Goal: Task Accomplishment & Management: Complete application form

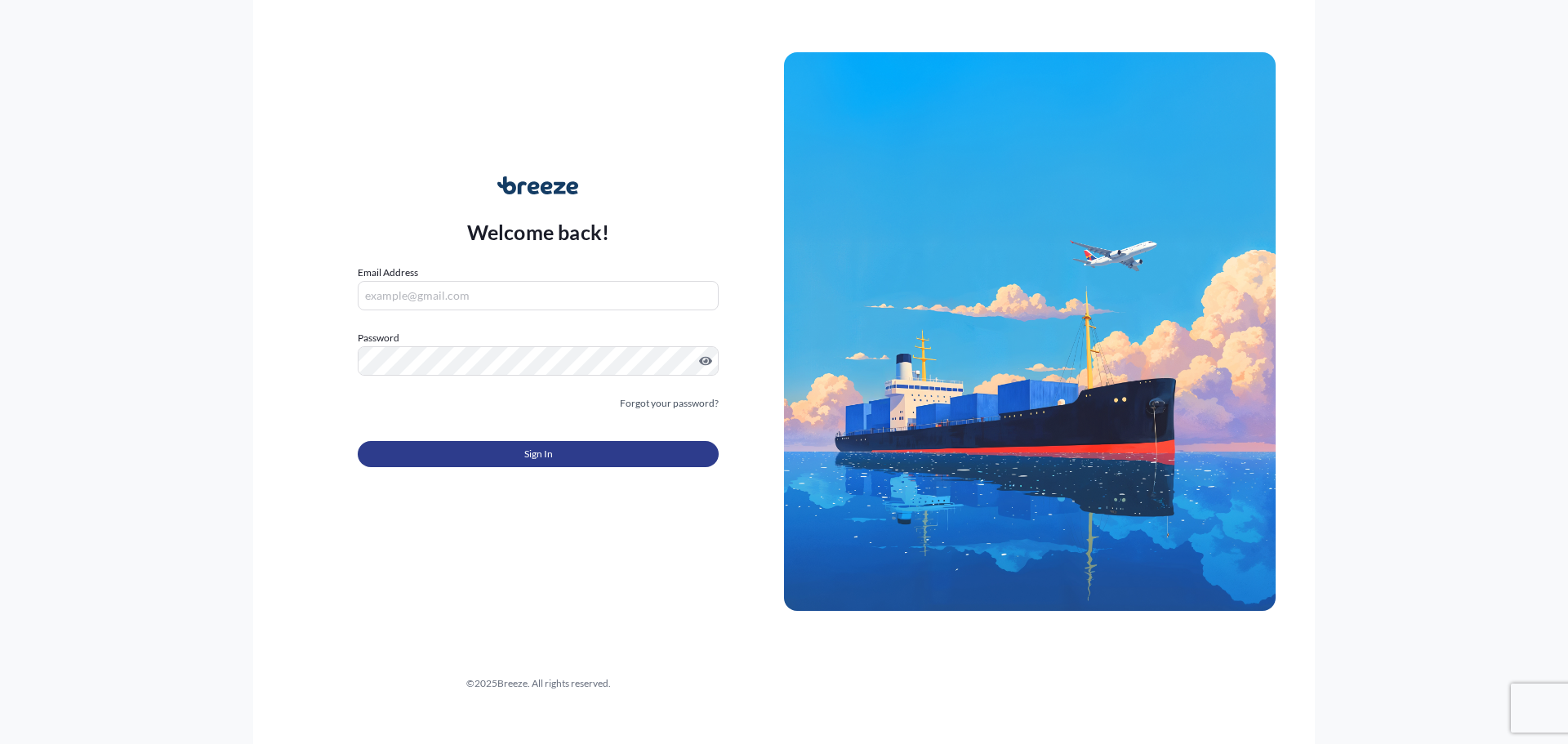
type input "[EMAIL_ADDRESS][DOMAIN_NAME]"
click at [559, 458] on button "Sign In" at bounding box center [538, 454] width 361 height 26
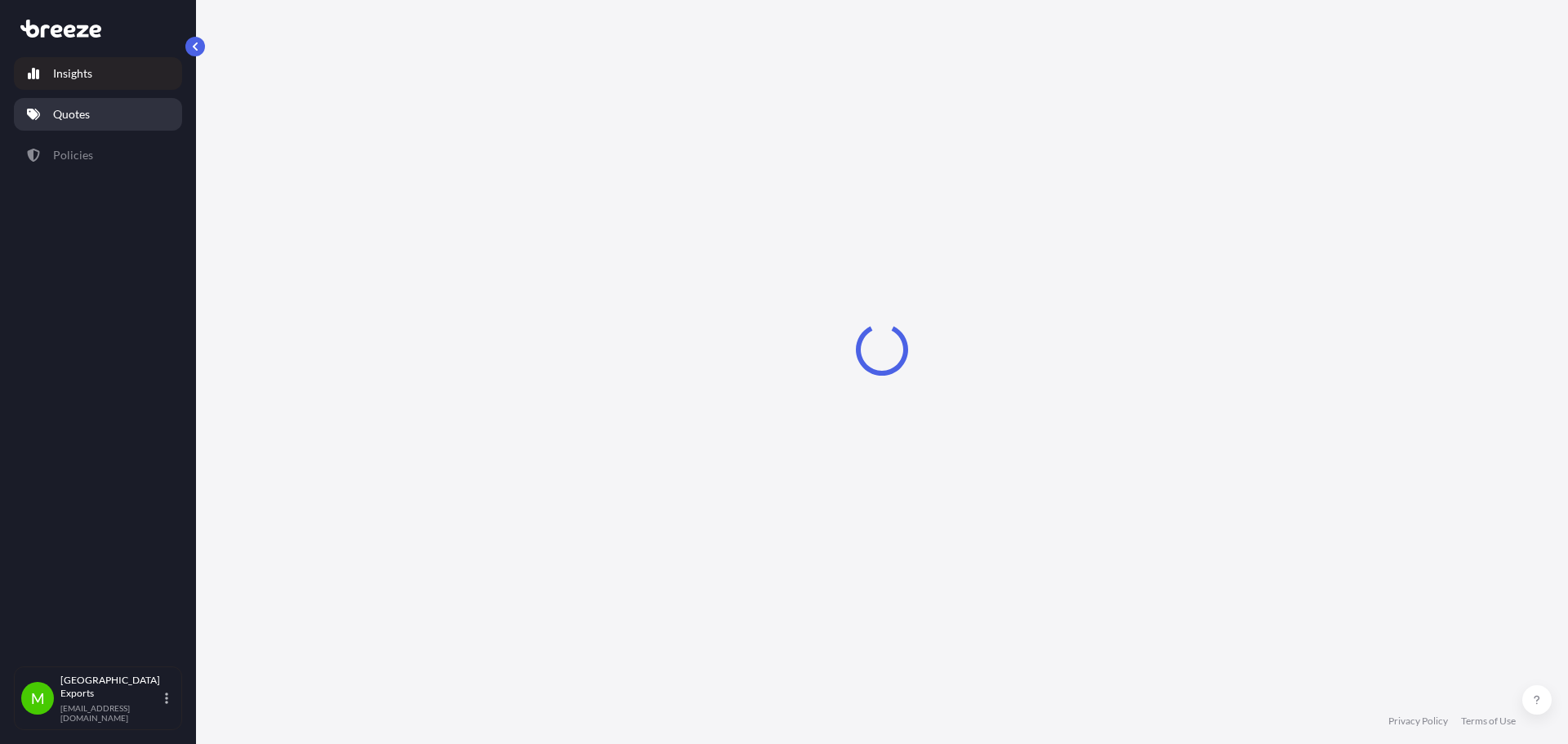
select select "2025"
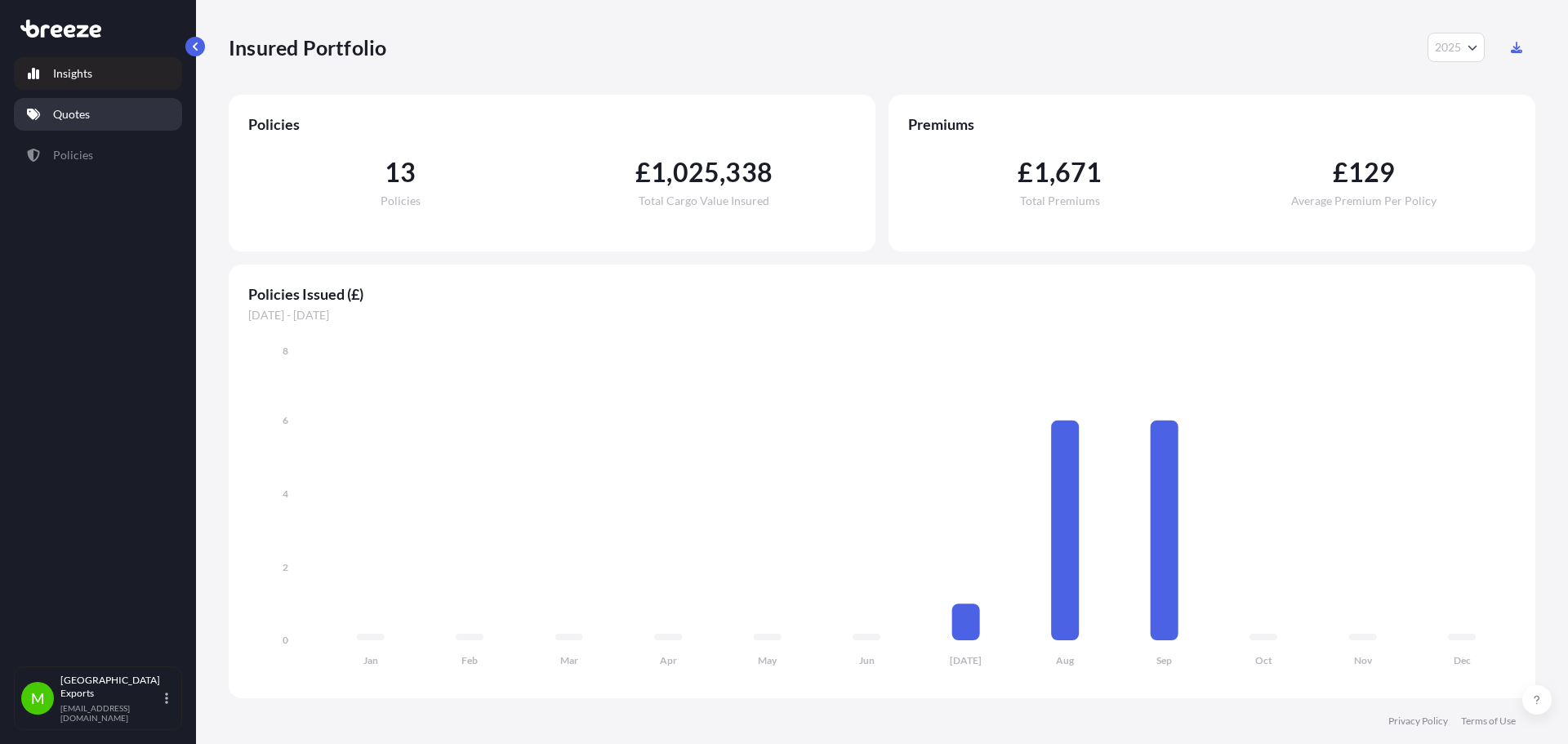
click at [143, 128] on link "Quotes" at bounding box center [97, 114] width 168 height 32
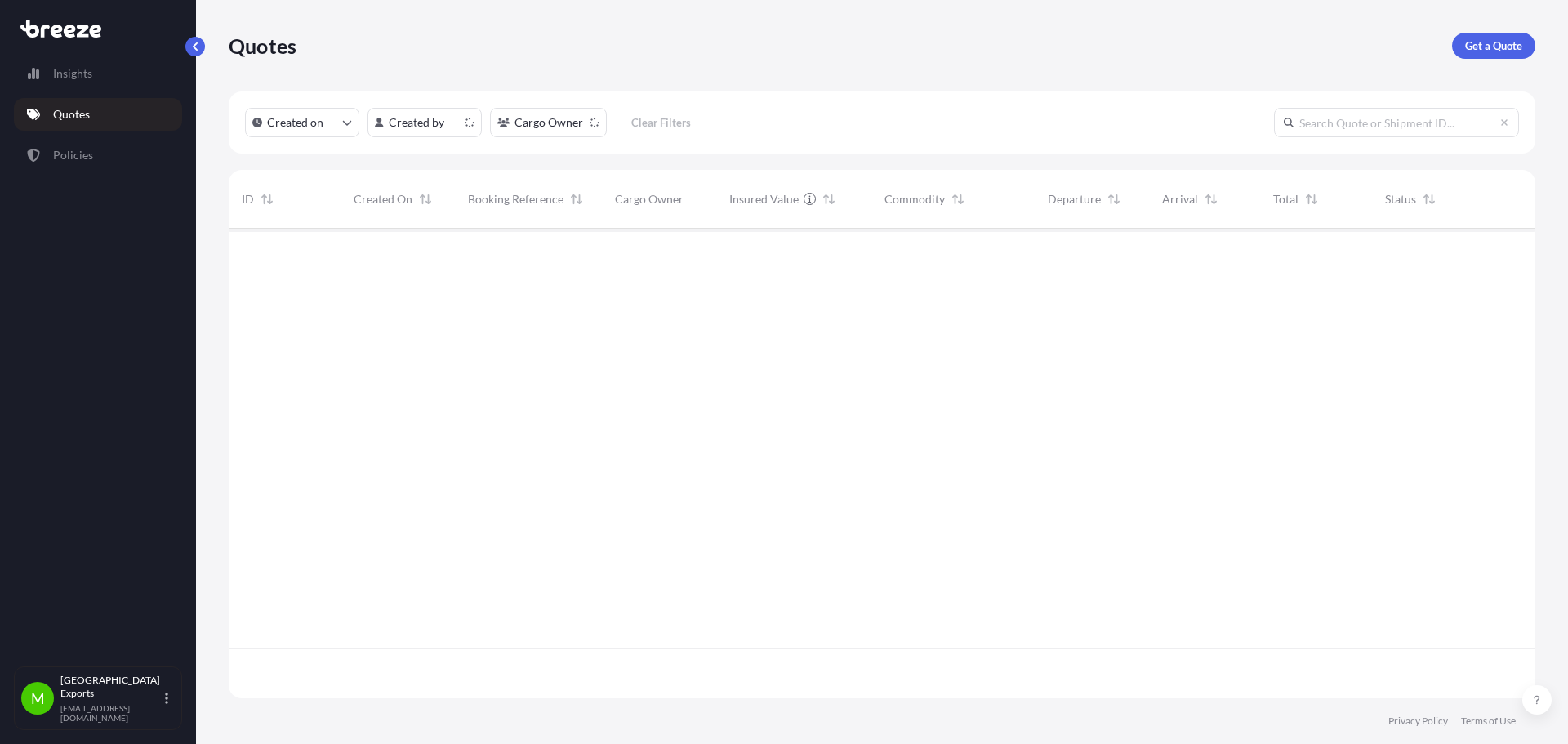
scroll to position [466, 1295]
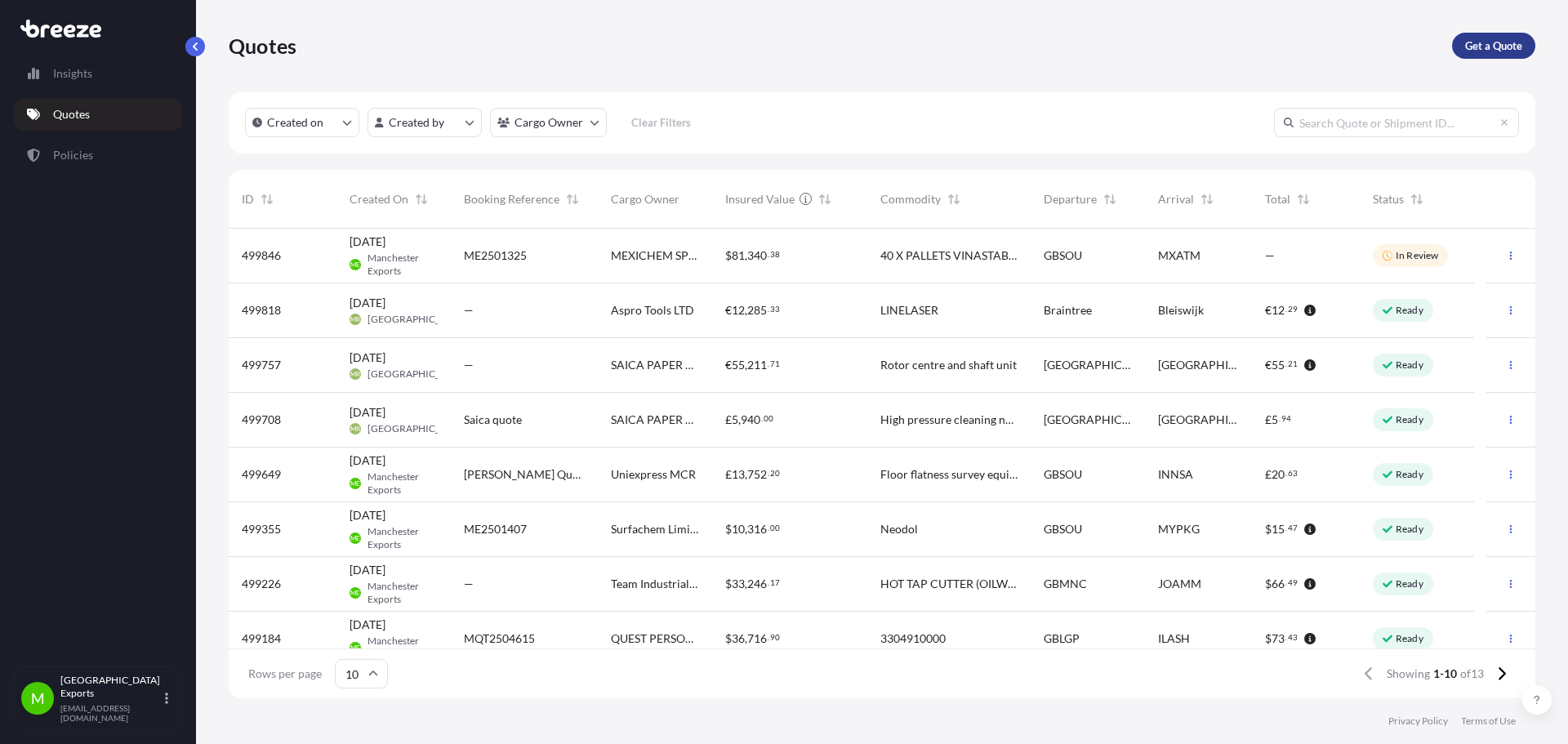
click at [1486, 49] on p "Get a Quote" at bounding box center [1494, 46] width 58 height 16
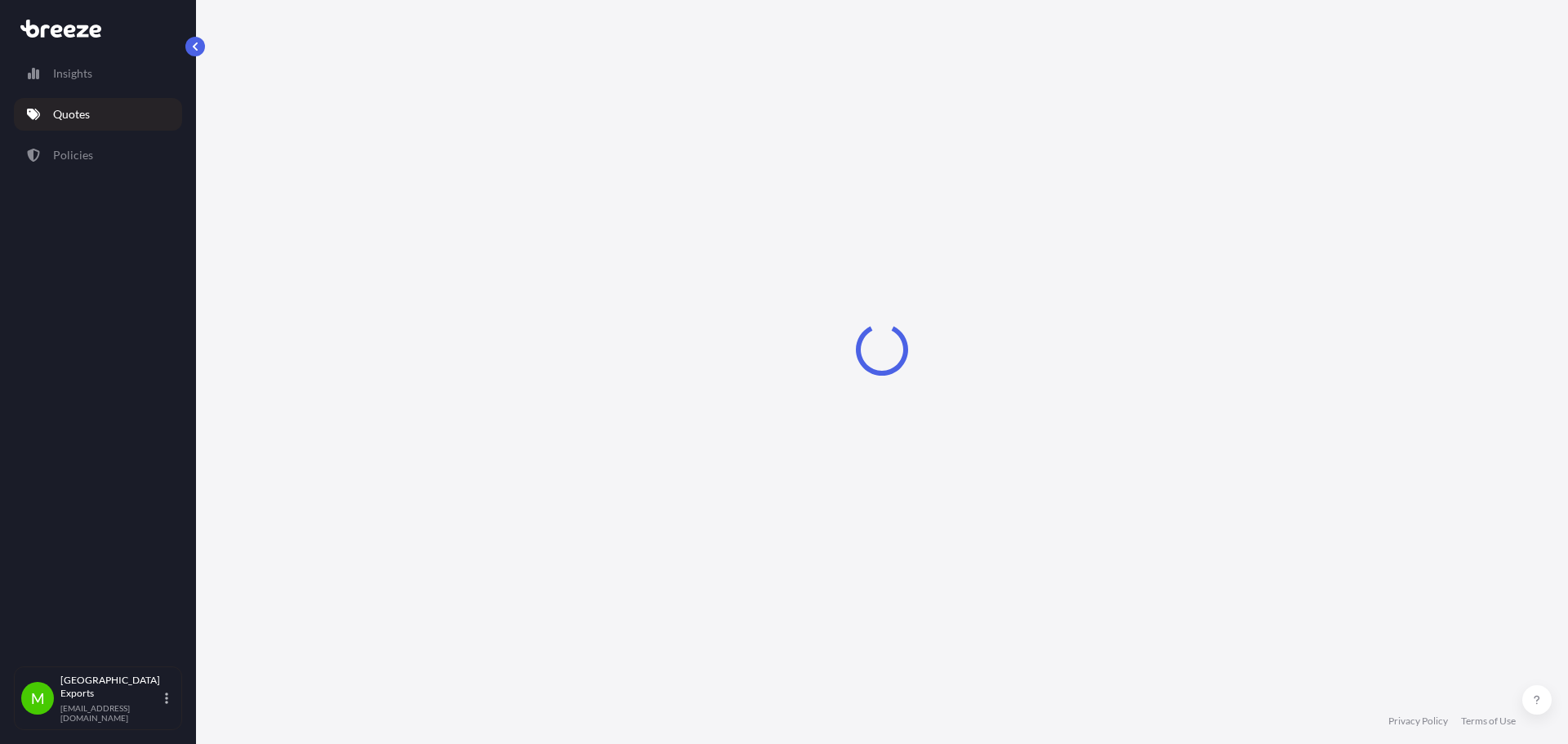
select select "Road"
select select "Sea"
select select "1"
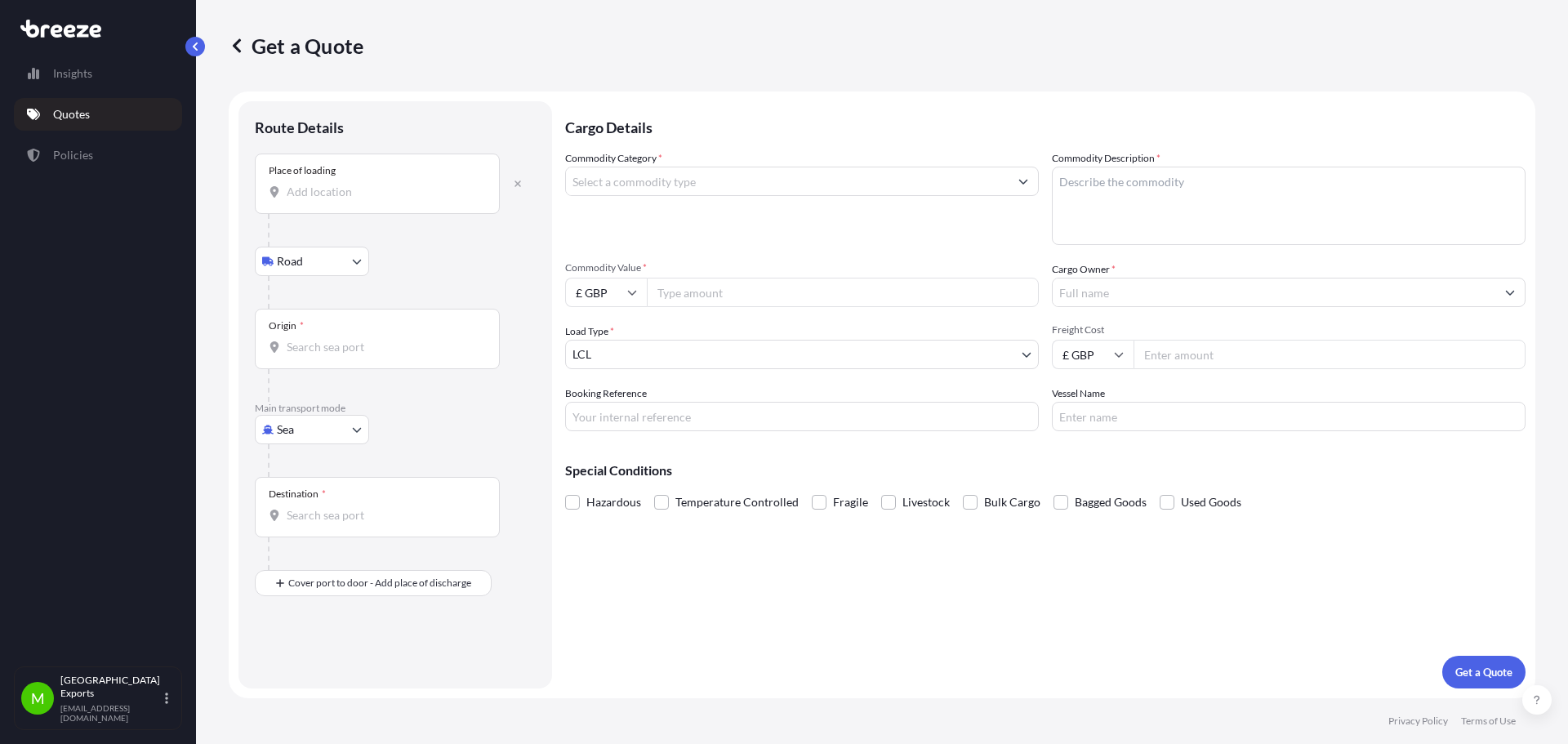
click at [362, 201] on div "Place of loading" at bounding box center [377, 183] width 245 height 60
click at [362, 200] on input "Place of loading" at bounding box center [383, 192] width 193 height 16
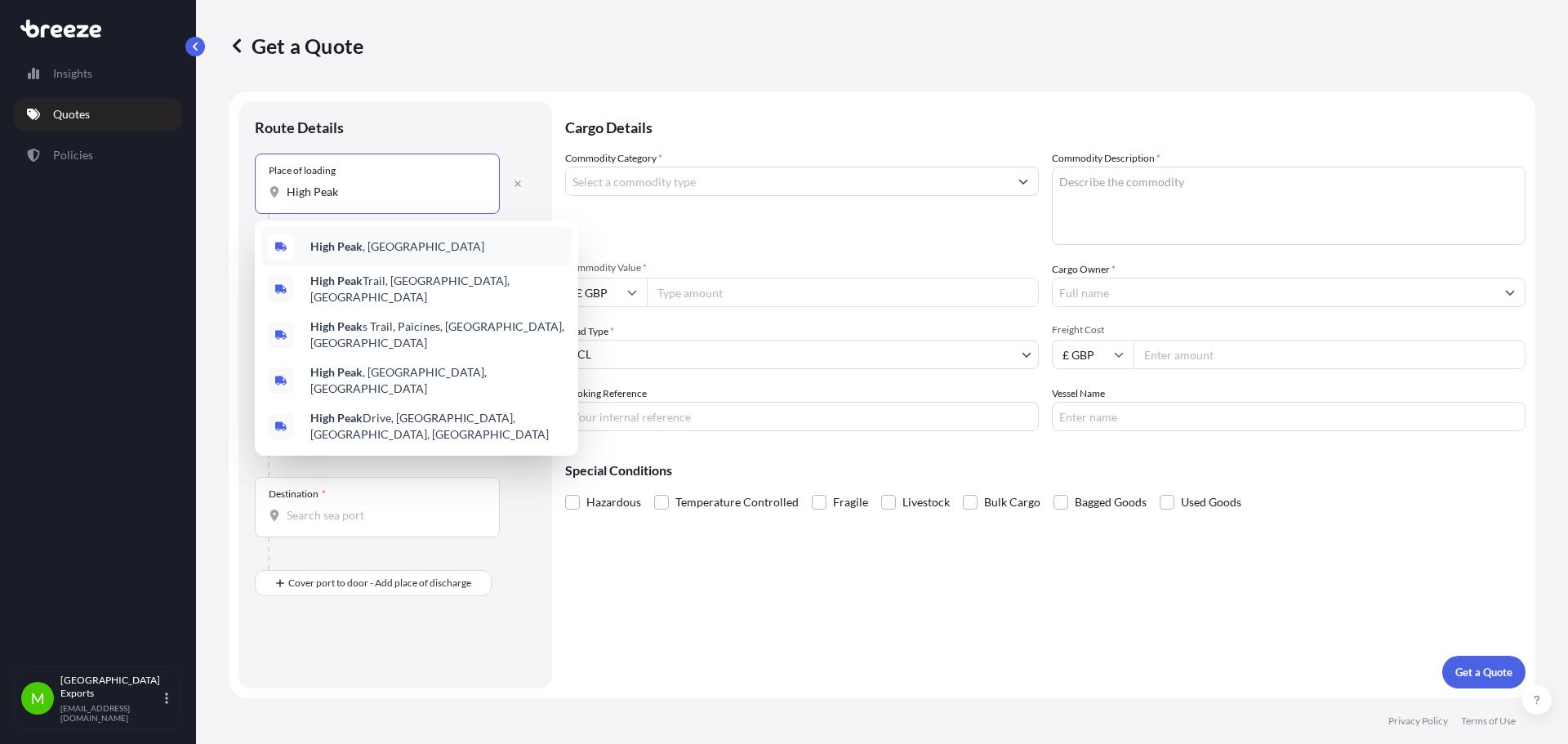
click at [403, 237] on div "[GEOGRAPHIC_DATA] , [GEOGRAPHIC_DATA]" at bounding box center [416, 247] width 310 height 40
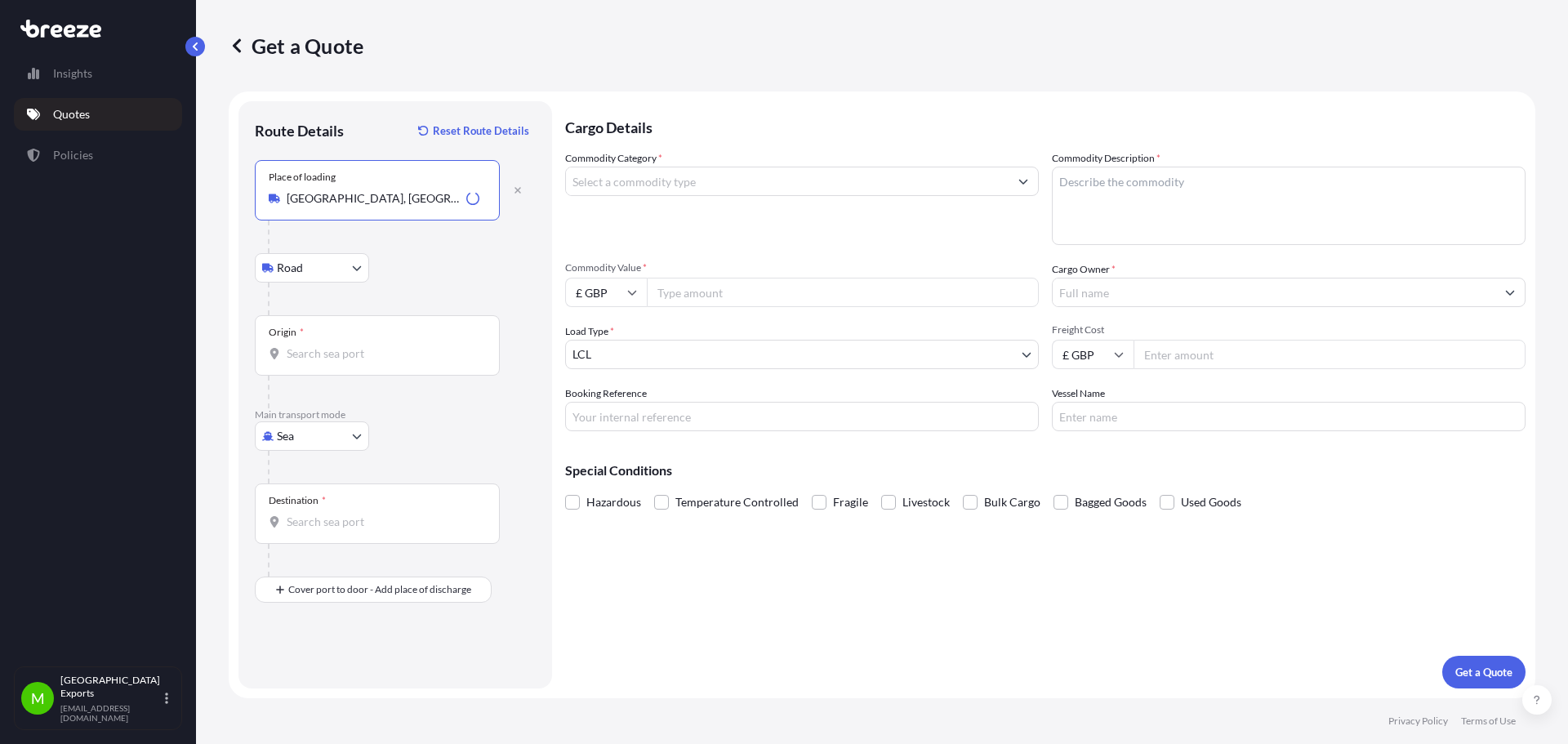
type input "[GEOGRAPHIC_DATA], [GEOGRAPHIC_DATA]"
click at [326, 356] on input "Origin *" at bounding box center [383, 353] width 193 height 16
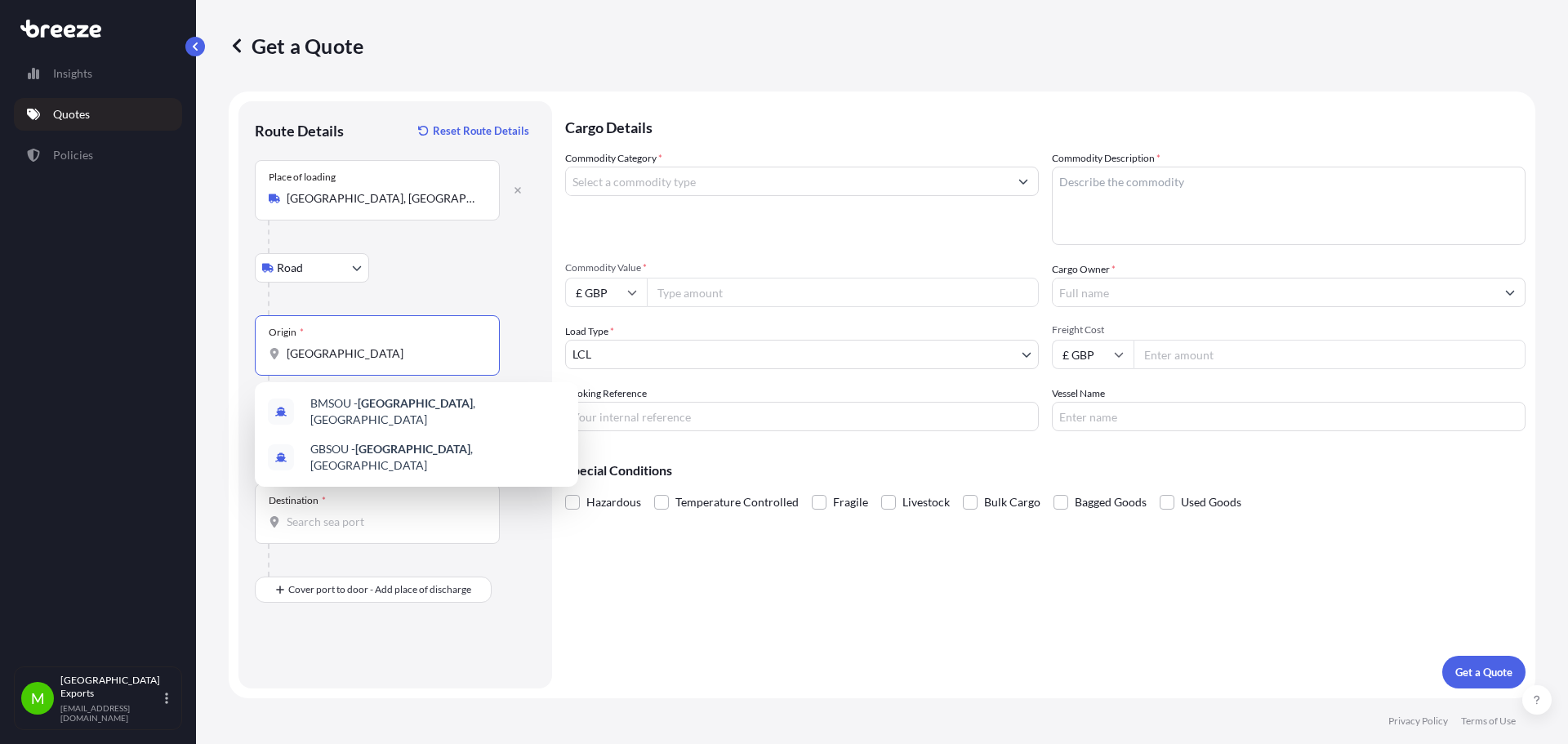
drag, startPoint x: 380, startPoint y: 351, endPoint x: 295, endPoint y: 369, distance: 86.9
click at [300, 368] on div "Origin * [GEOGRAPHIC_DATA]" at bounding box center [377, 345] width 245 height 60
type input "S"
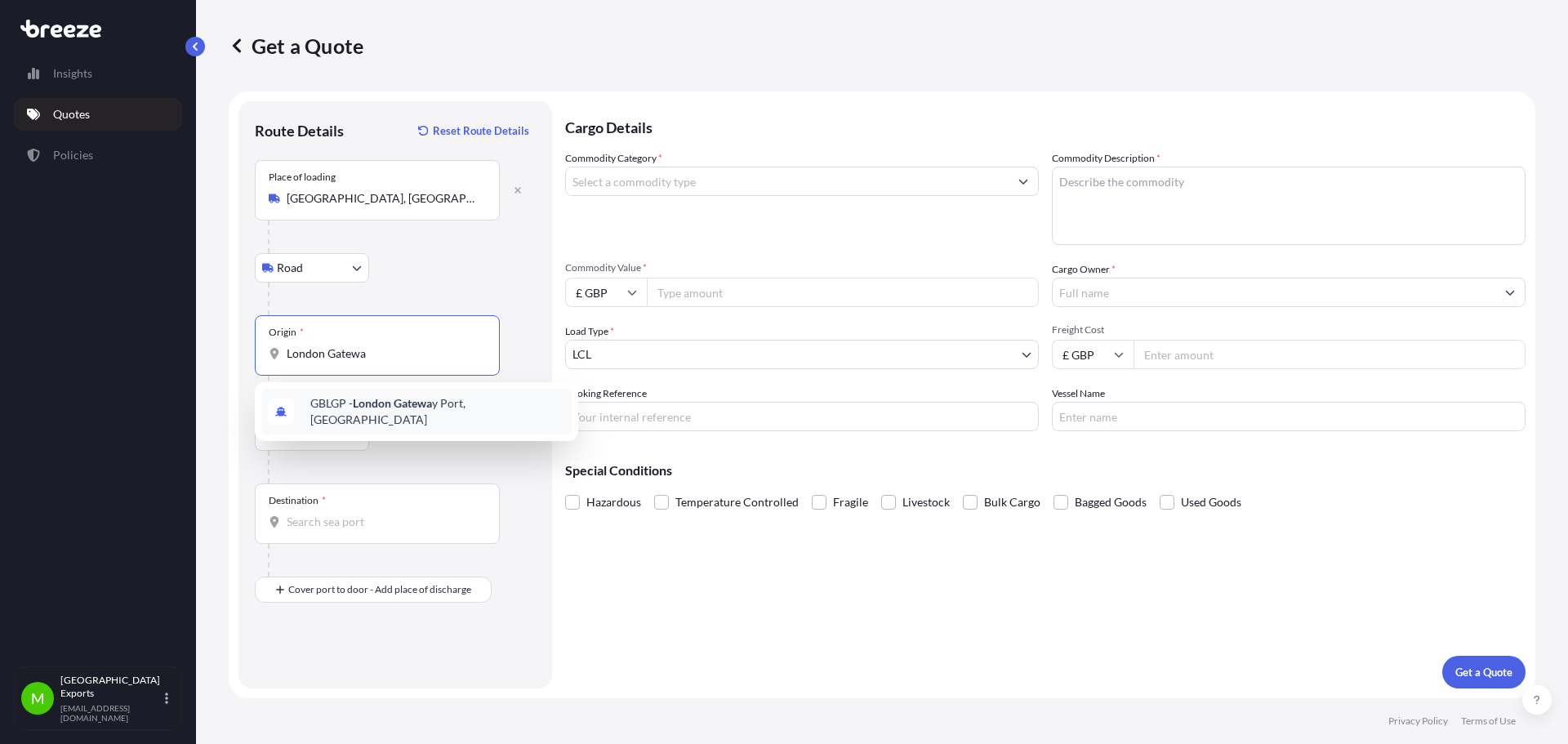
click at [358, 399] on div "GBLGP - [GEOGRAPHIC_DATA], [GEOGRAPHIC_DATA]" at bounding box center [416, 412] width 310 height 46
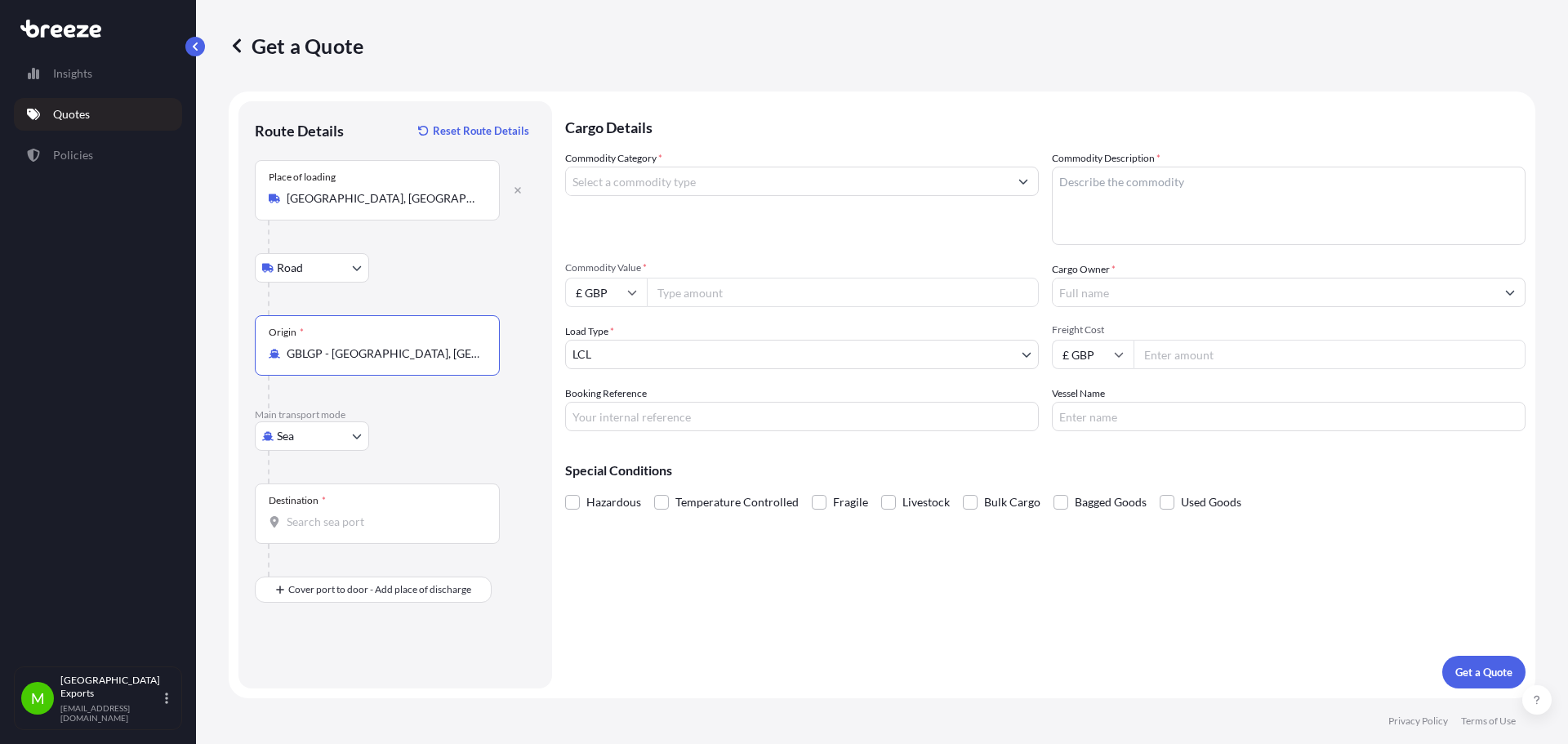
type input "GBLGP - [GEOGRAPHIC_DATA], [GEOGRAPHIC_DATA]"
click at [357, 527] on input "Destination *" at bounding box center [383, 522] width 193 height 16
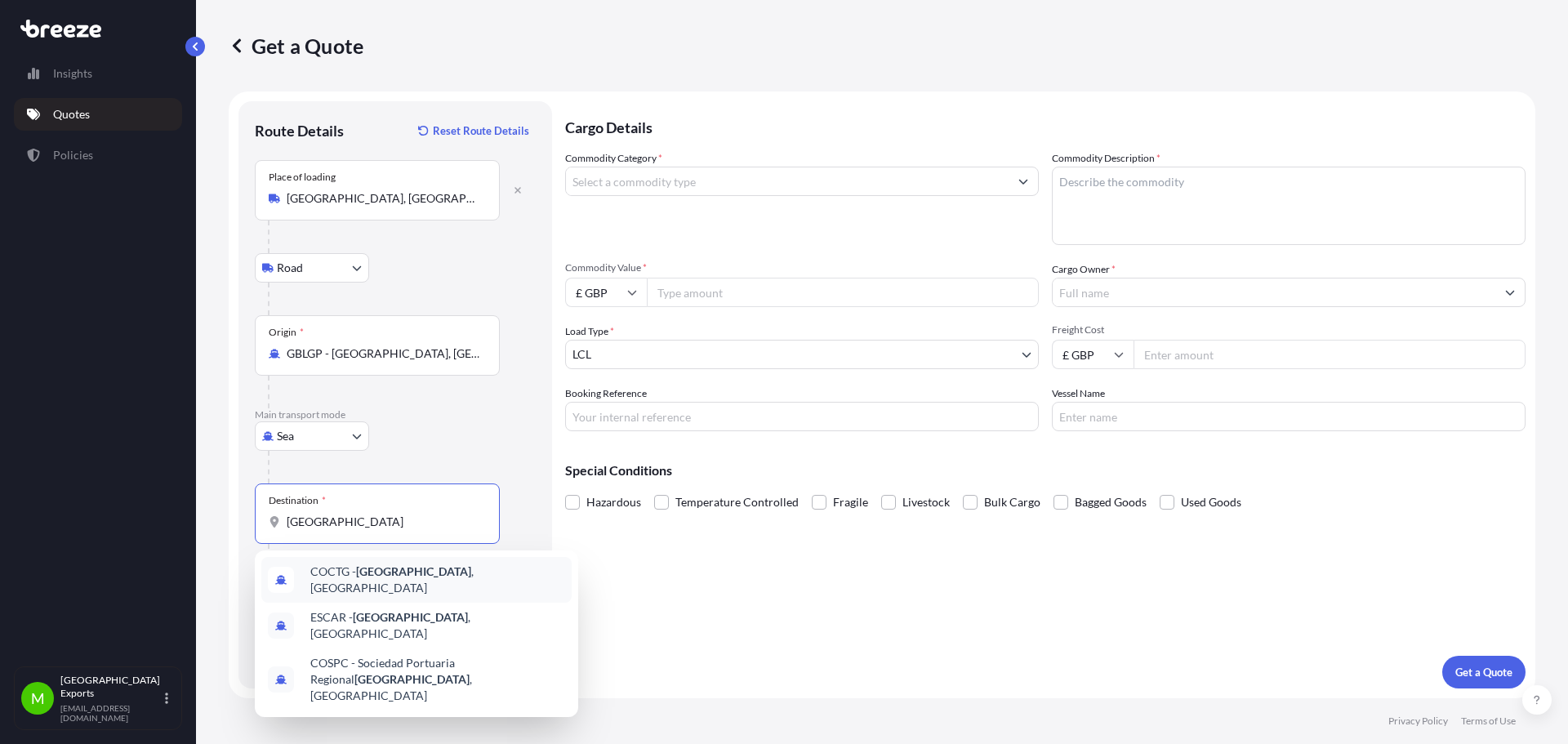
click at [446, 584] on span "COCTG - [GEOGRAPHIC_DATA] , [GEOGRAPHIC_DATA]" at bounding box center [438, 580] width 255 height 32
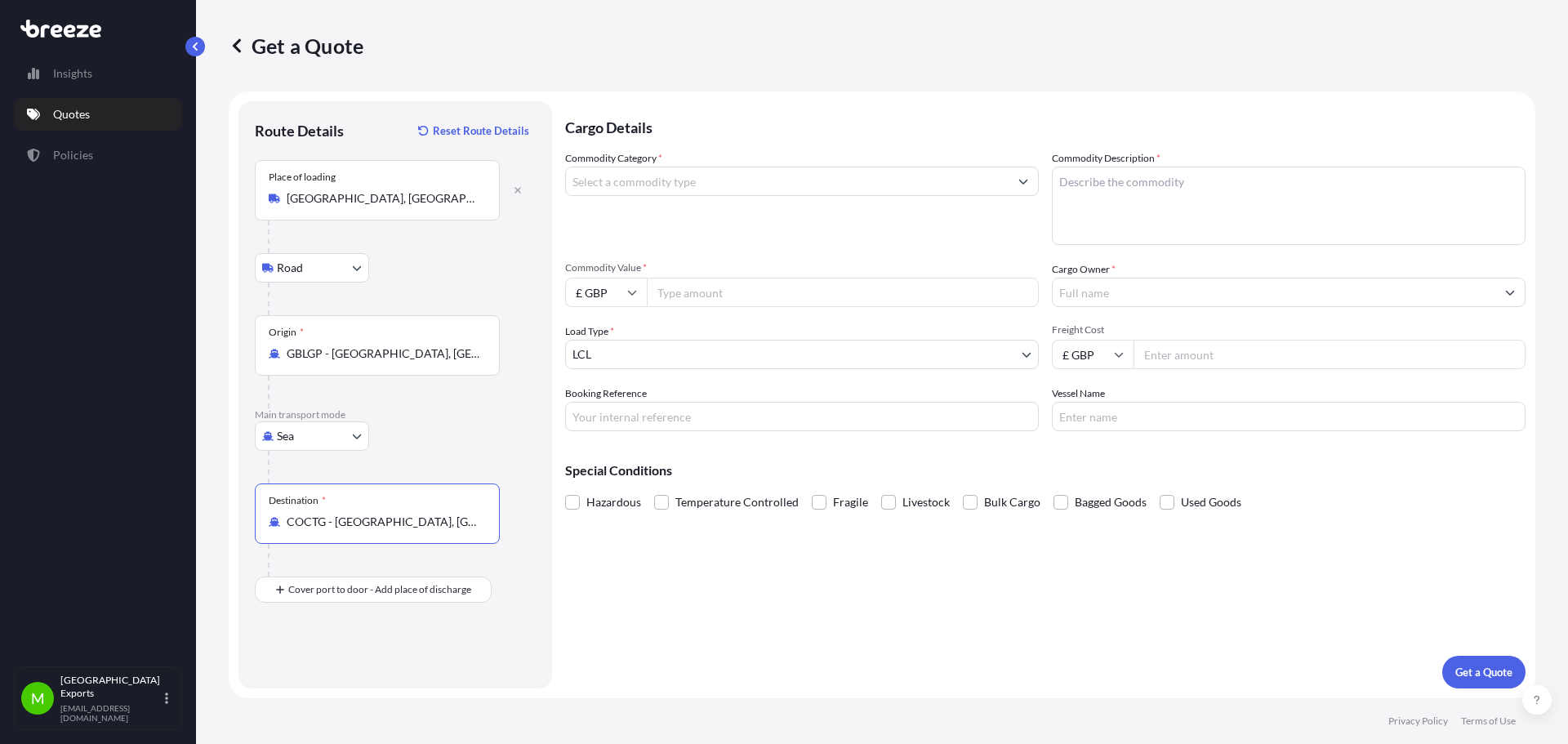
type input "COCTG - [GEOGRAPHIC_DATA], [GEOGRAPHIC_DATA]"
click at [704, 178] on input "Commodity Category *" at bounding box center [787, 181] width 443 height 30
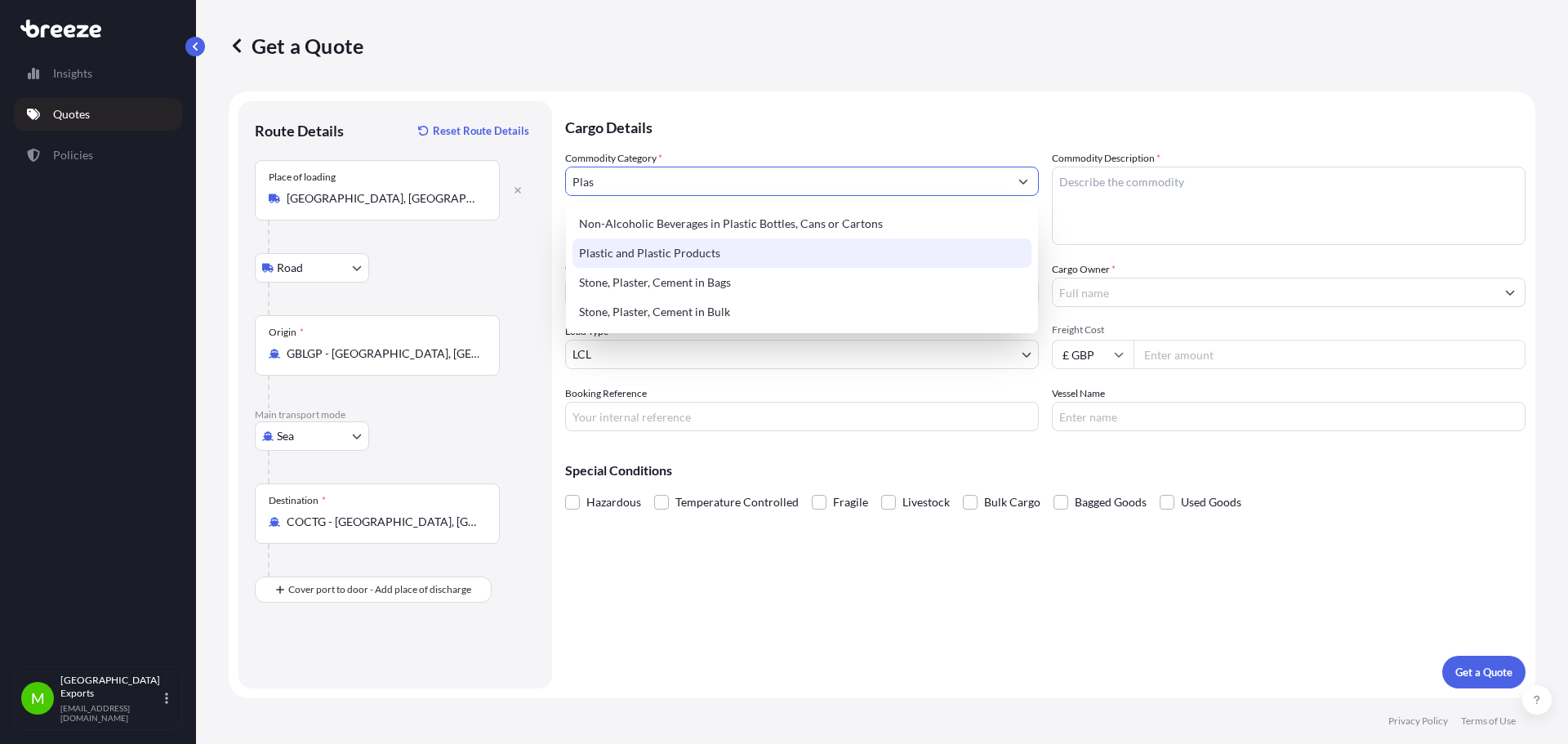
click at [684, 250] on div "Plastic and Plastic Products" at bounding box center [802, 252] width 459 height 30
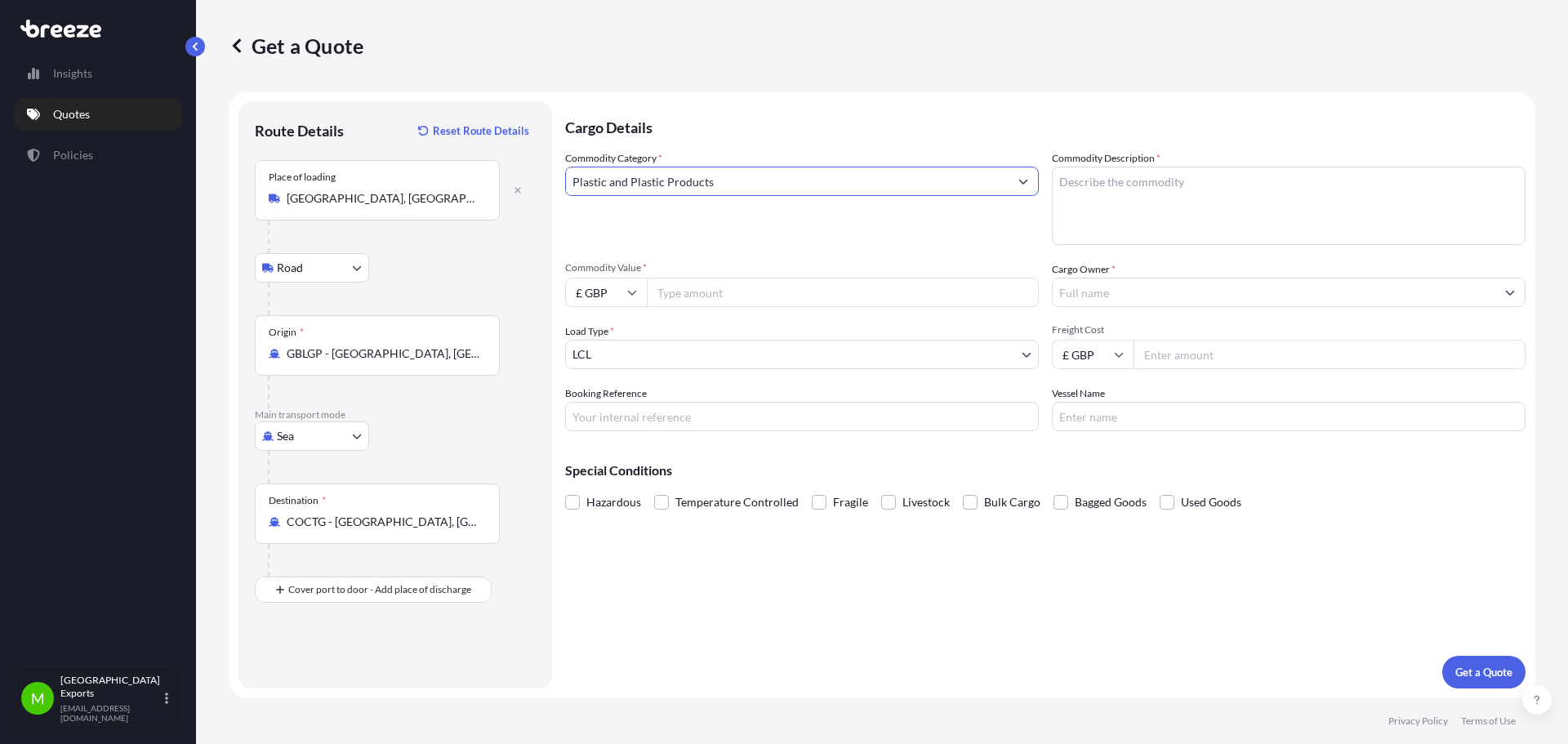
type input "Plastic and Plastic Products"
click at [1193, 183] on textarea "Commodity Description *" at bounding box center [1289, 205] width 474 height 78
type textarea "PVC Compound"
click at [819, 286] on input "Commodity Value *" at bounding box center [843, 292] width 392 height 30
click at [642, 356] on body "Insights Quotes Policies M Manchester Exports [EMAIL_ADDRESS][DOMAIN_NAME] Get …" at bounding box center [784, 372] width 1568 height 744
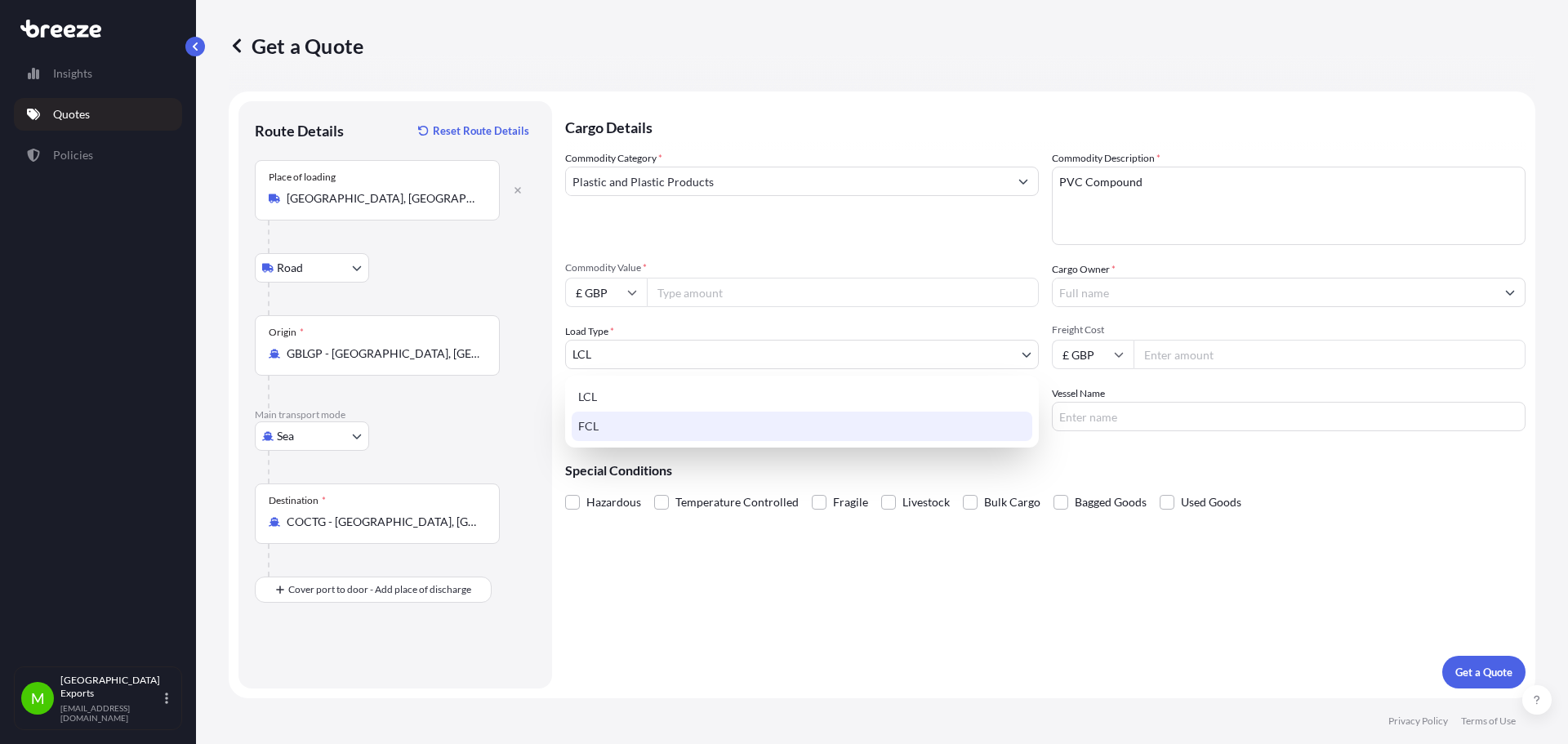
click at [626, 421] on div "FCL" at bounding box center [802, 426] width 461 height 30
select select "2"
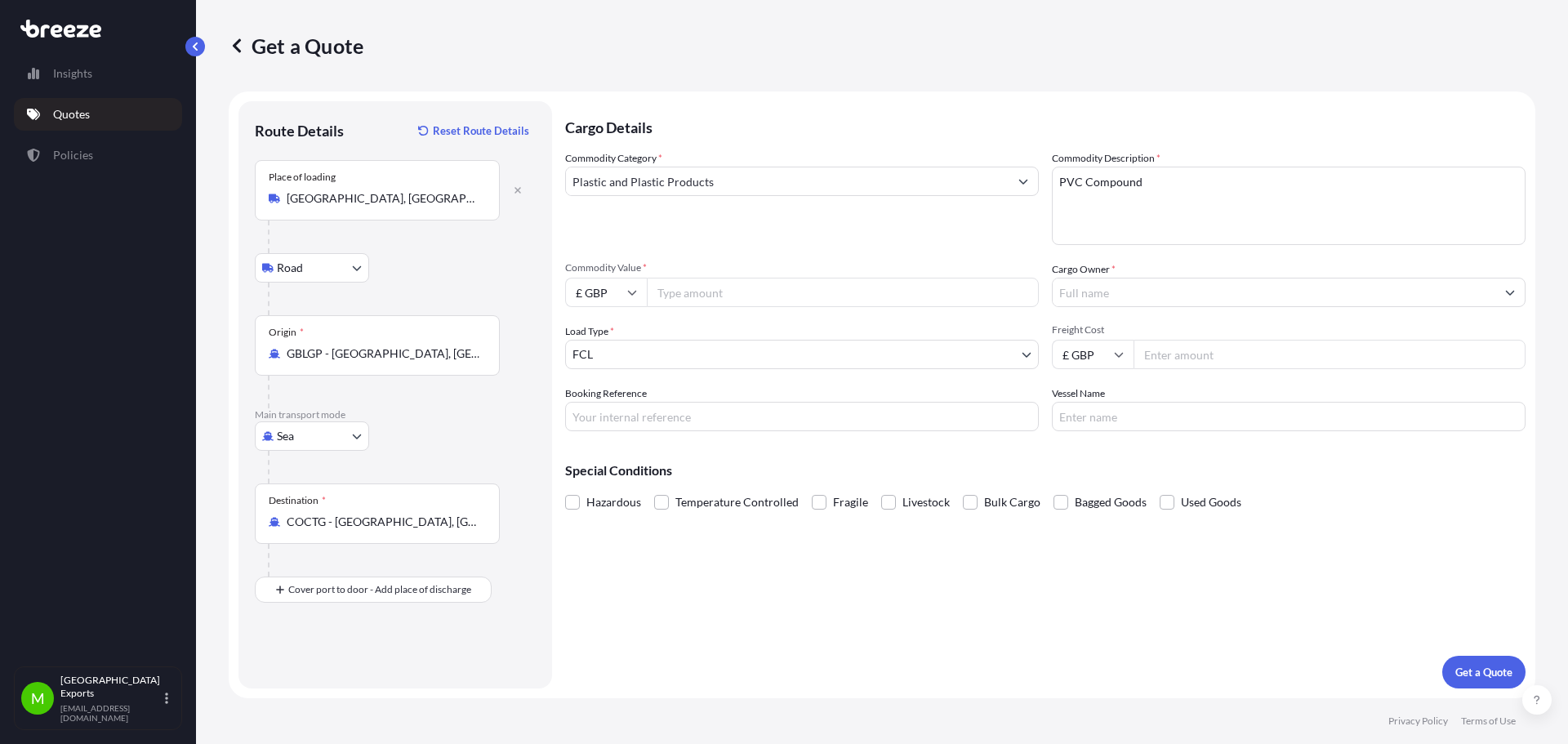
click at [692, 297] on input "Commodity Value *" at bounding box center [843, 292] width 392 height 30
type input "58000"
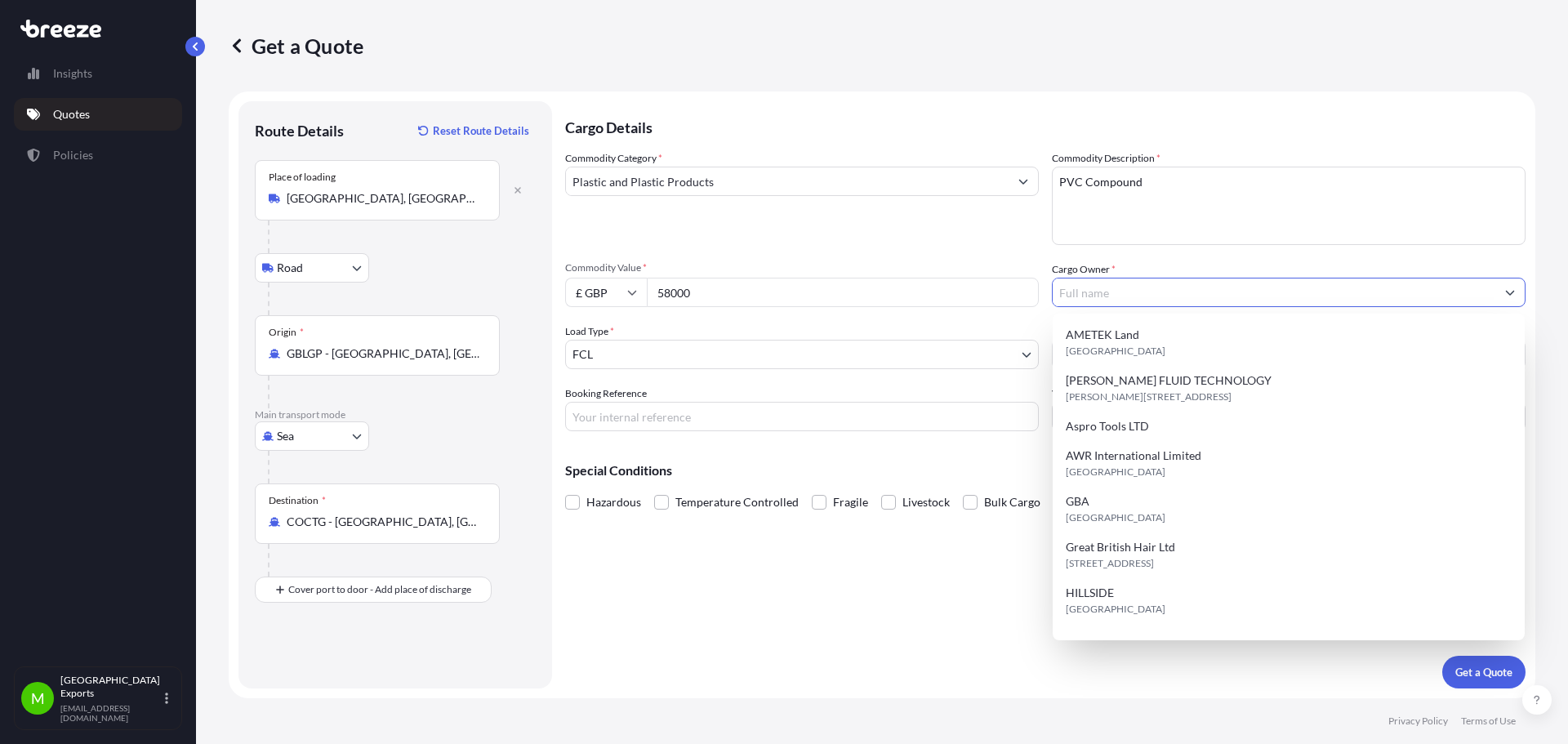
click at [1116, 285] on input "Cargo Owner *" at bounding box center [1274, 292] width 443 height 30
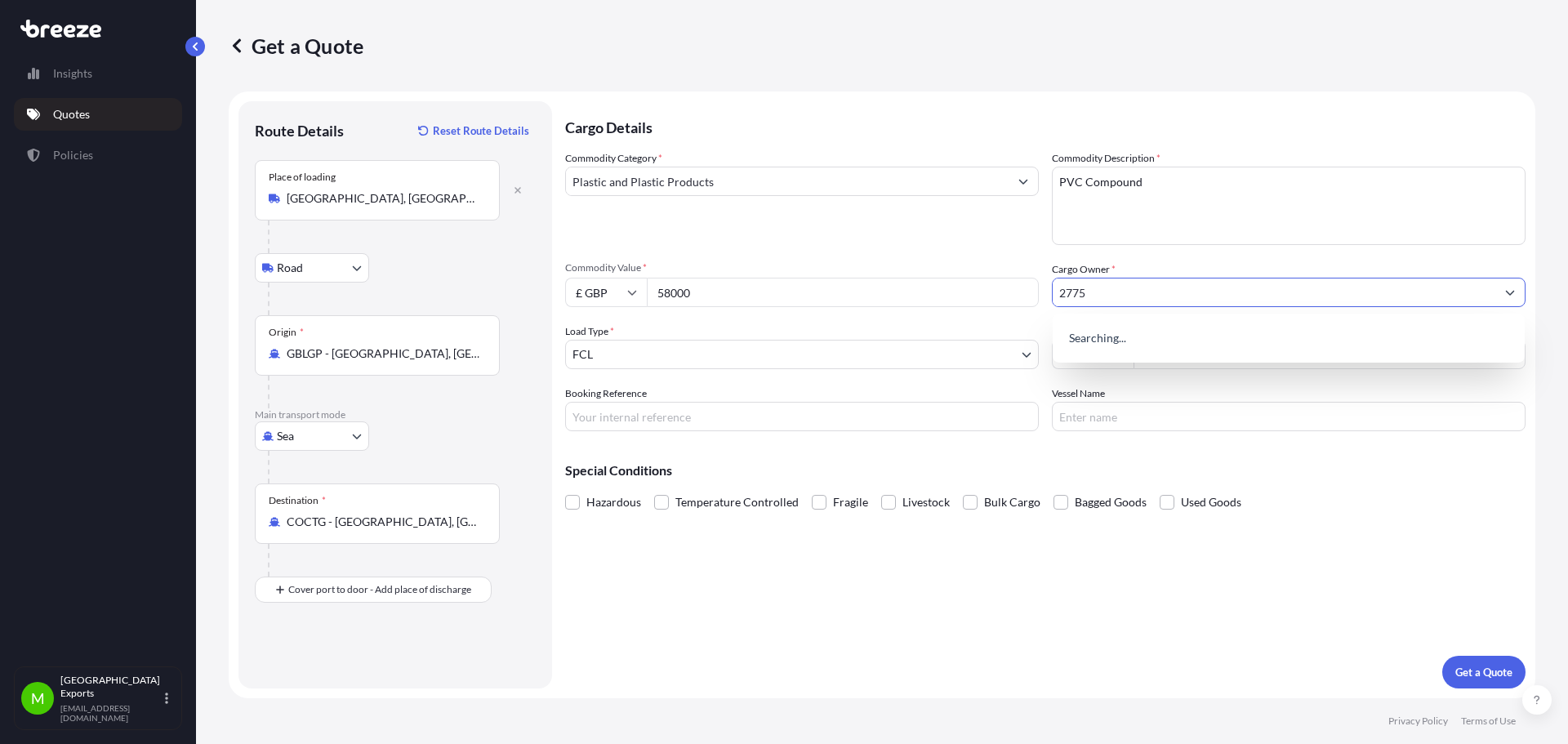
click at [974, 385] on div "Booking Reference" at bounding box center [802, 408] width 474 height 46
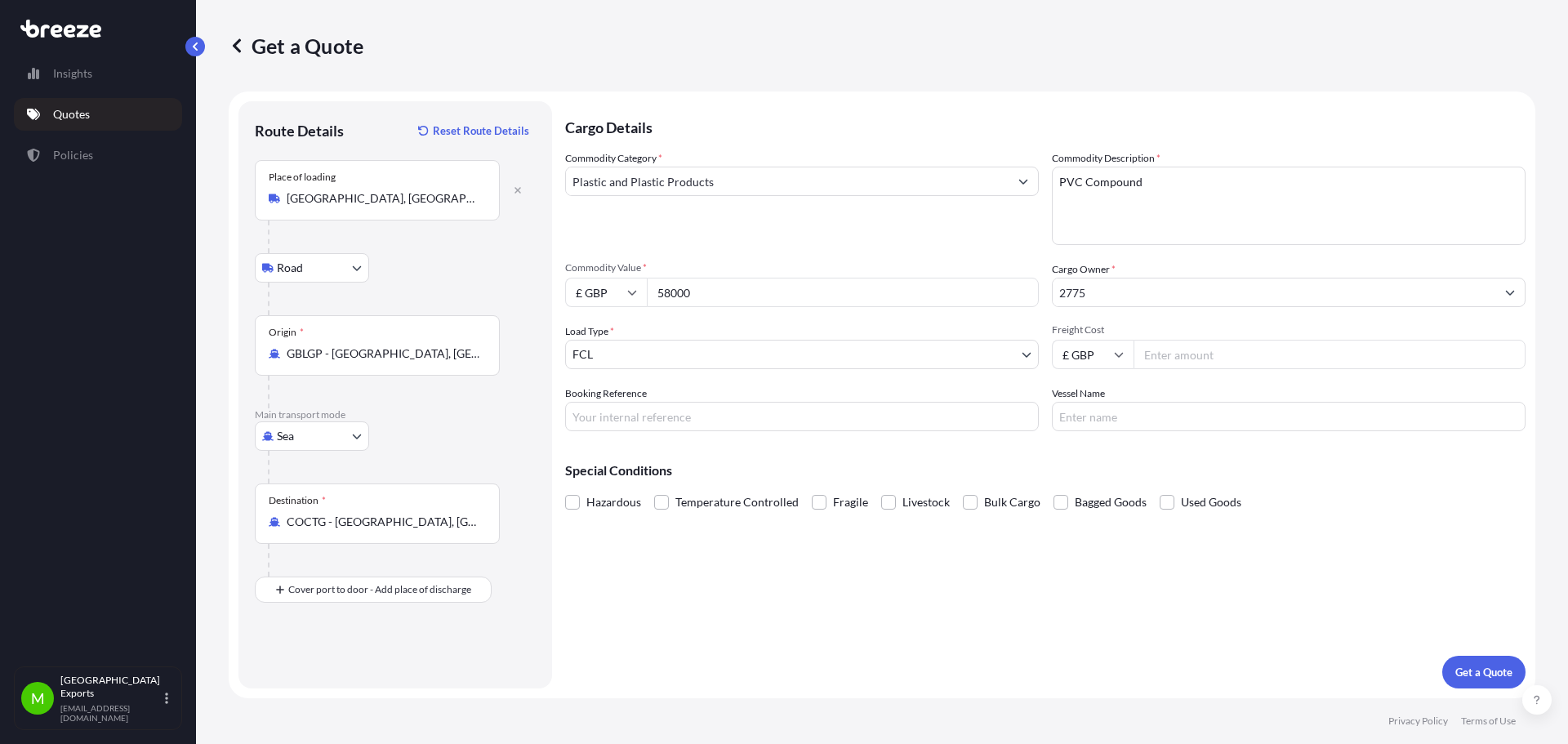
click at [1178, 354] on input "Freight Cost" at bounding box center [1330, 354] width 392 height 30
drag, startPoint x: 1107, startPoint y: 283, endPoint x: 1045, endPoint y: 286, distance: 62.1
click at [1045, 286] on div "Commodity Category * Plastic and Plastic Products Commodity Description * PVC C…" at bounding box center [1045, 290] width 961 height 281
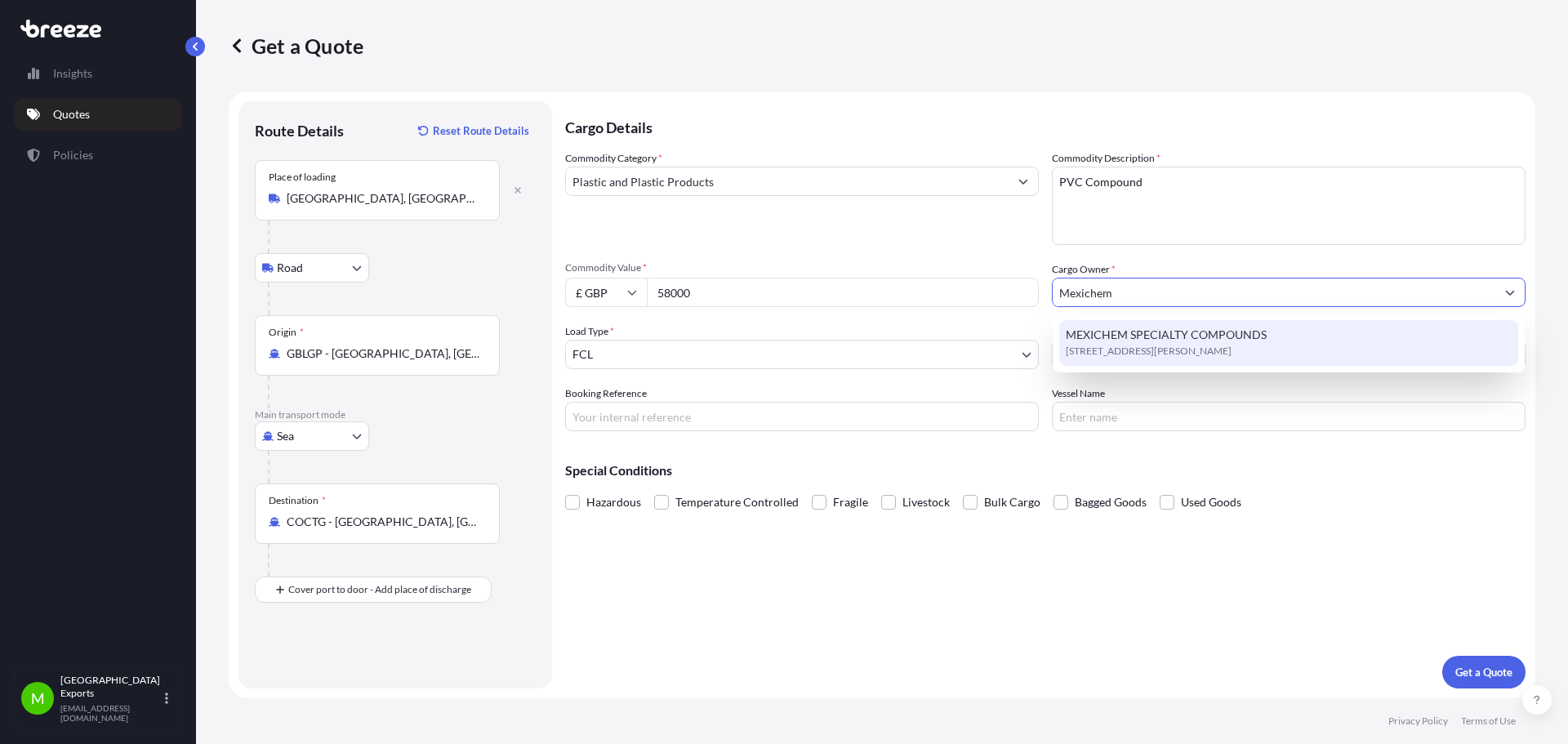
click at [1126, 332] on span "MEXICHEM SPECIALTY COMPOUNDS" at bounding box center [1166, 335] width 201 height 16
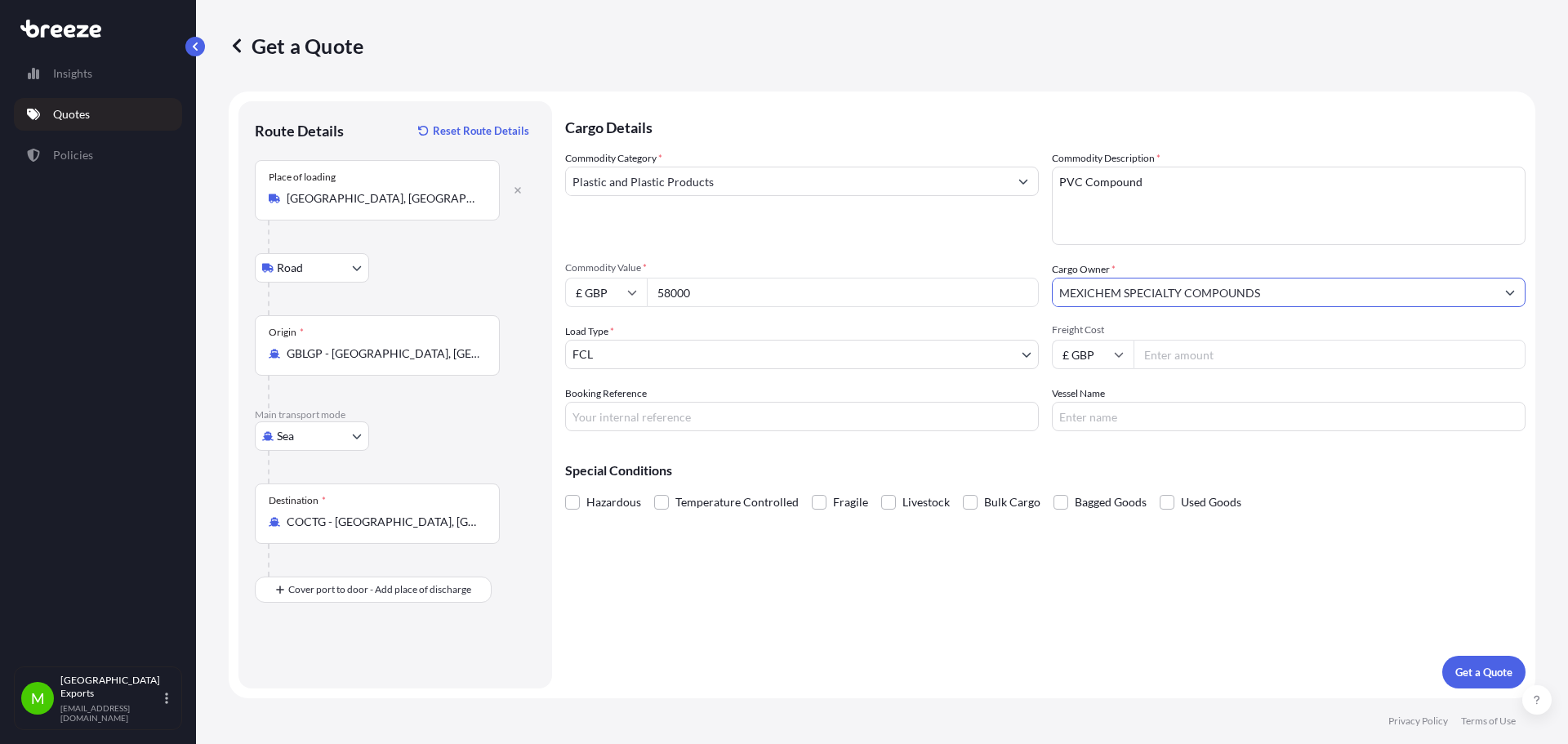
type input "MEXICHEM SPECIALTY COMPOUNDS"
click at [1228, 356] on input "Freight Cost" at bounding box center [1330, 354] width 392 height 30
type input "2775"
click at [681, 407] on input "Booking Reference" at bounding box center [802, 416] width 474 height 30
click at [660, 408] on input "Booking Reference" at bounding box center [802, 416] width 474 height 30
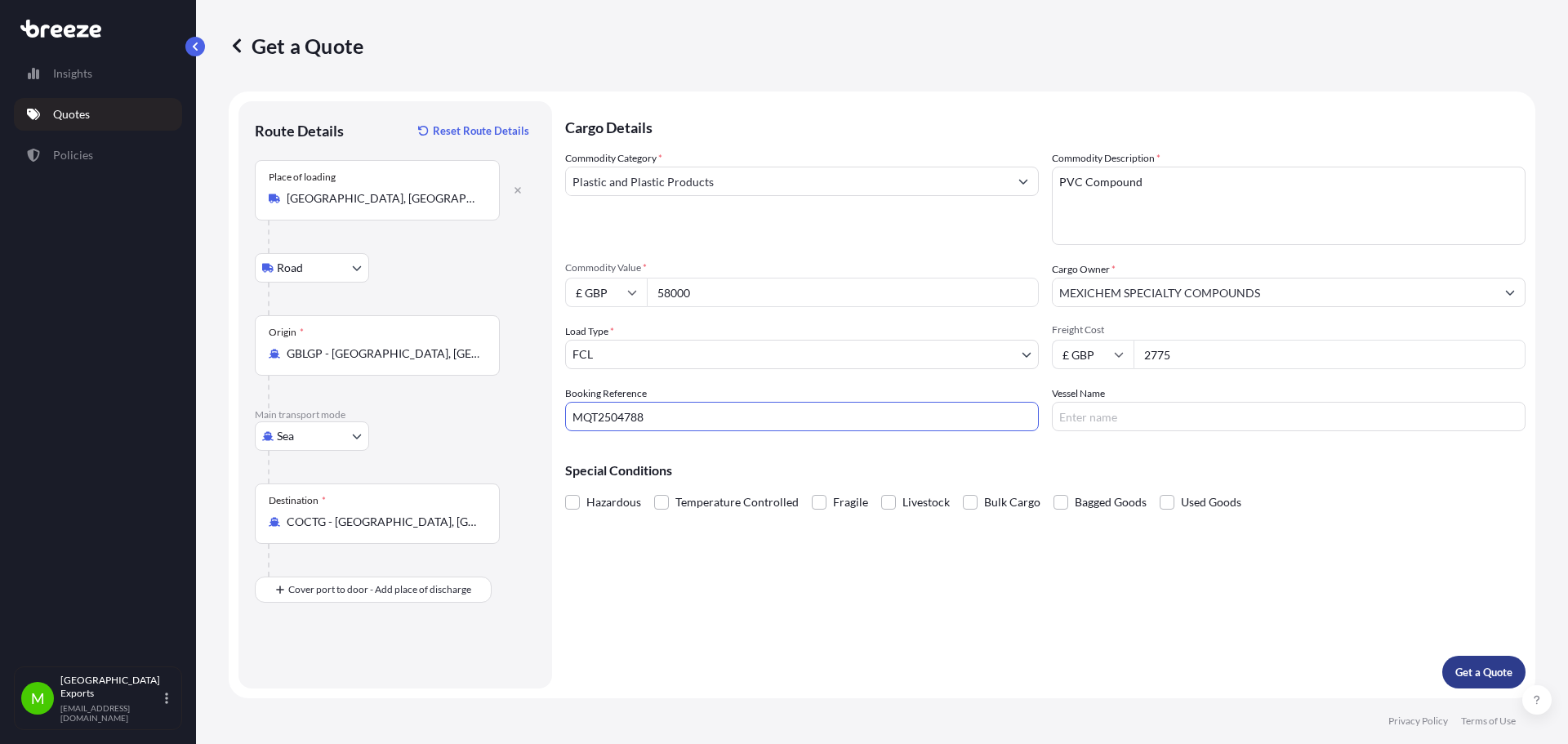
type input "MQT2504788"
click at [1457, 665] on p "Get a Quote" at bounding box center [1484, 672] width 58 height 16
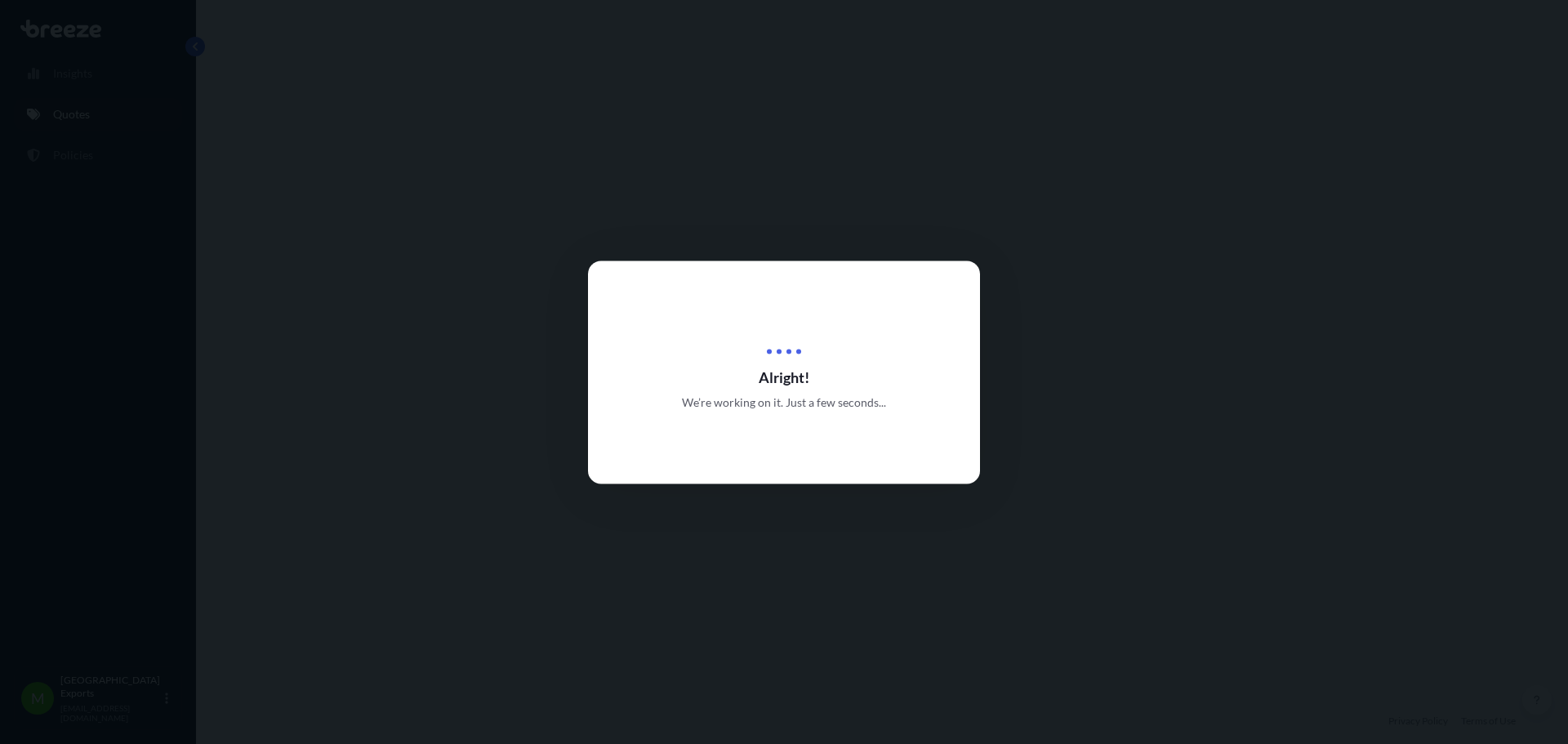
select select "Road"
select select "Sea"
select select "2"
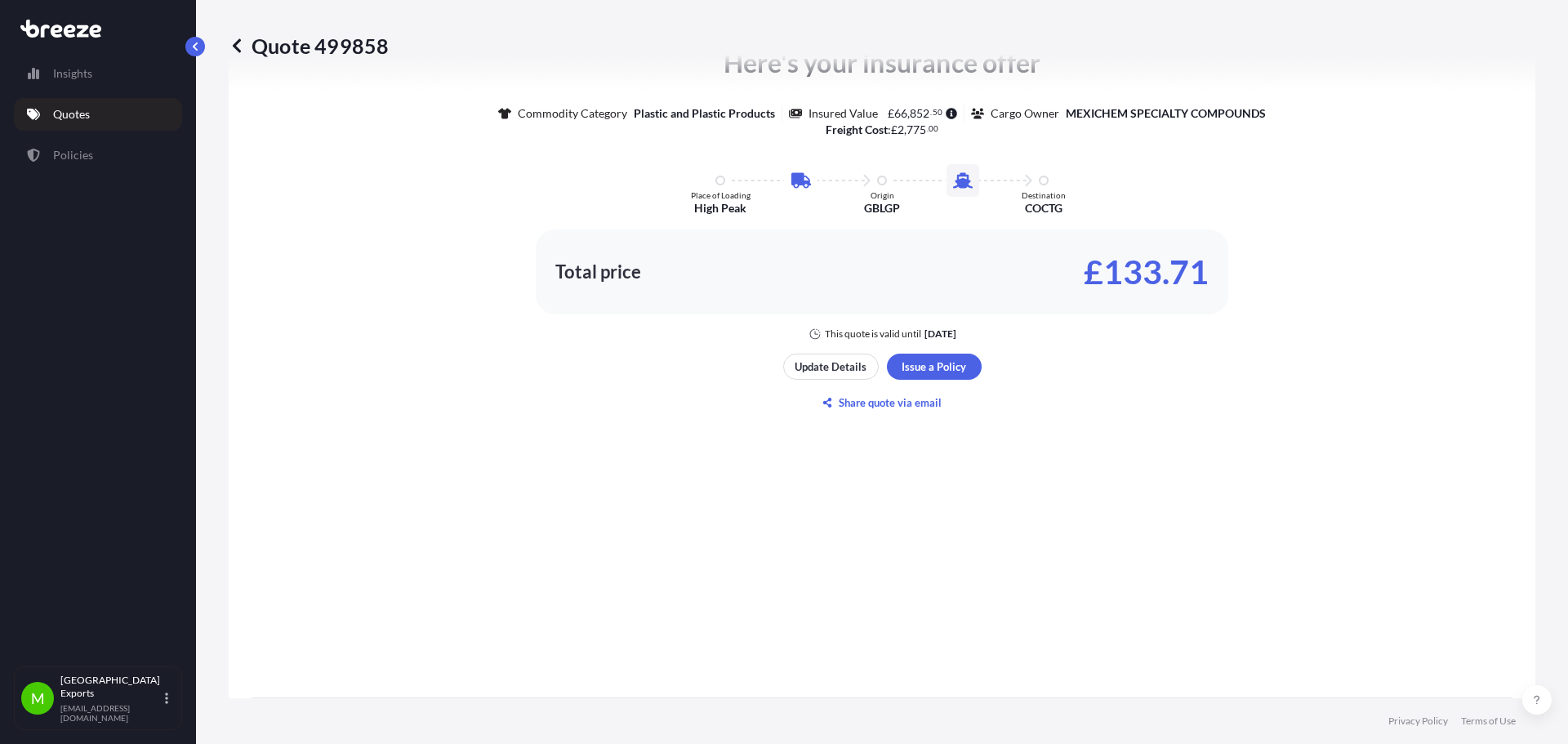
scroll to position [721, 0]
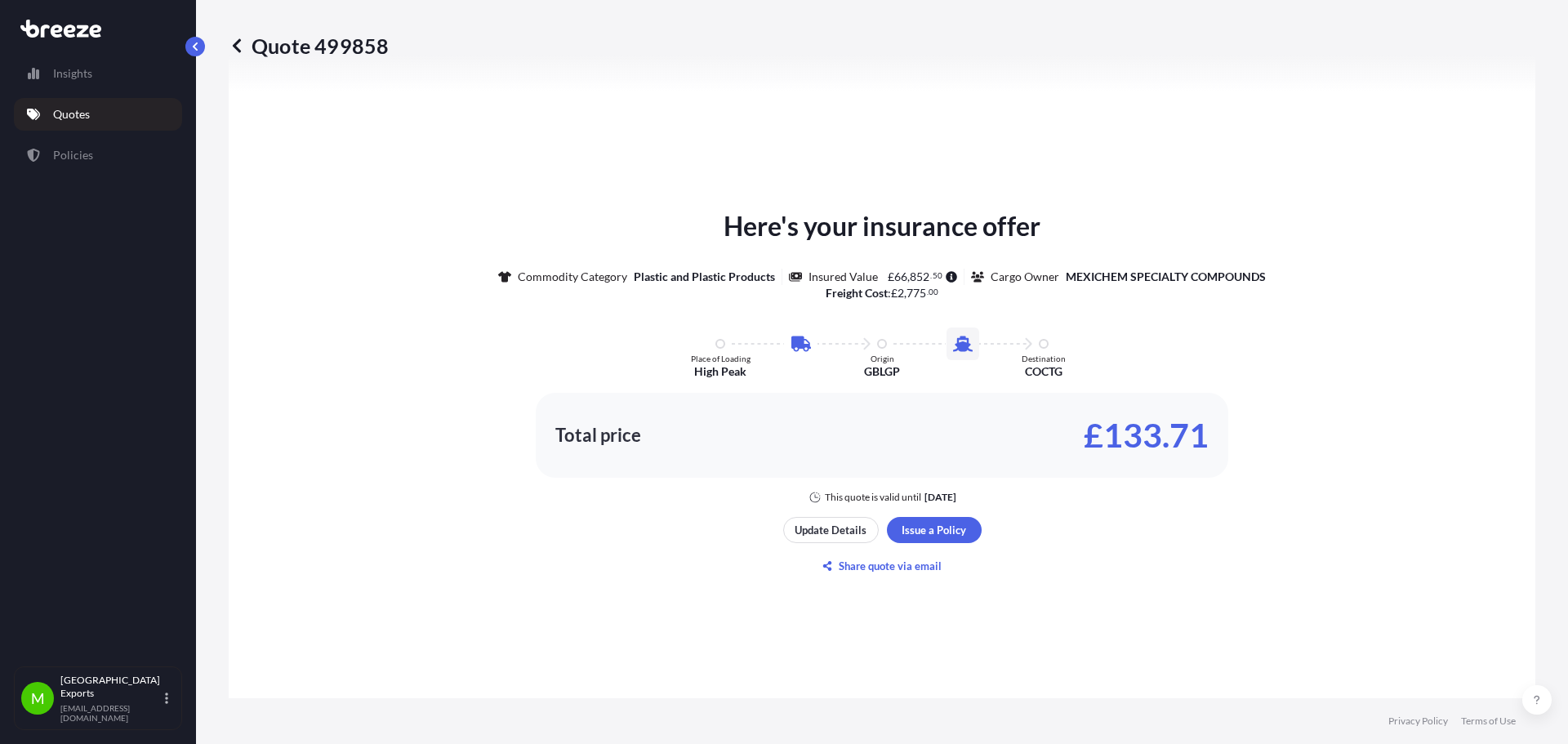
click at [157, 107] on link "Quotes" at bounding box center [97, 114] width 168 height 32
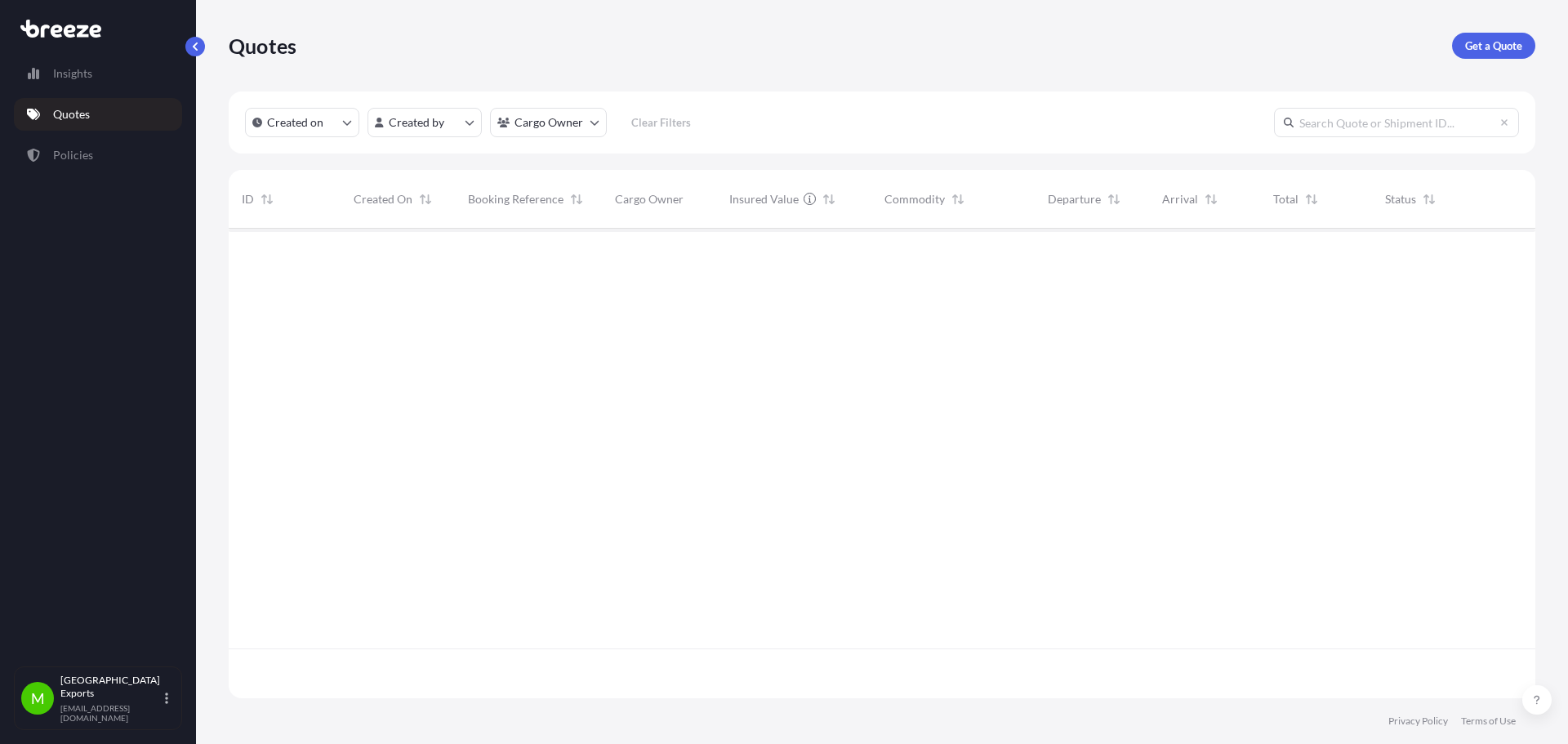
scroll to position [466, 1295]
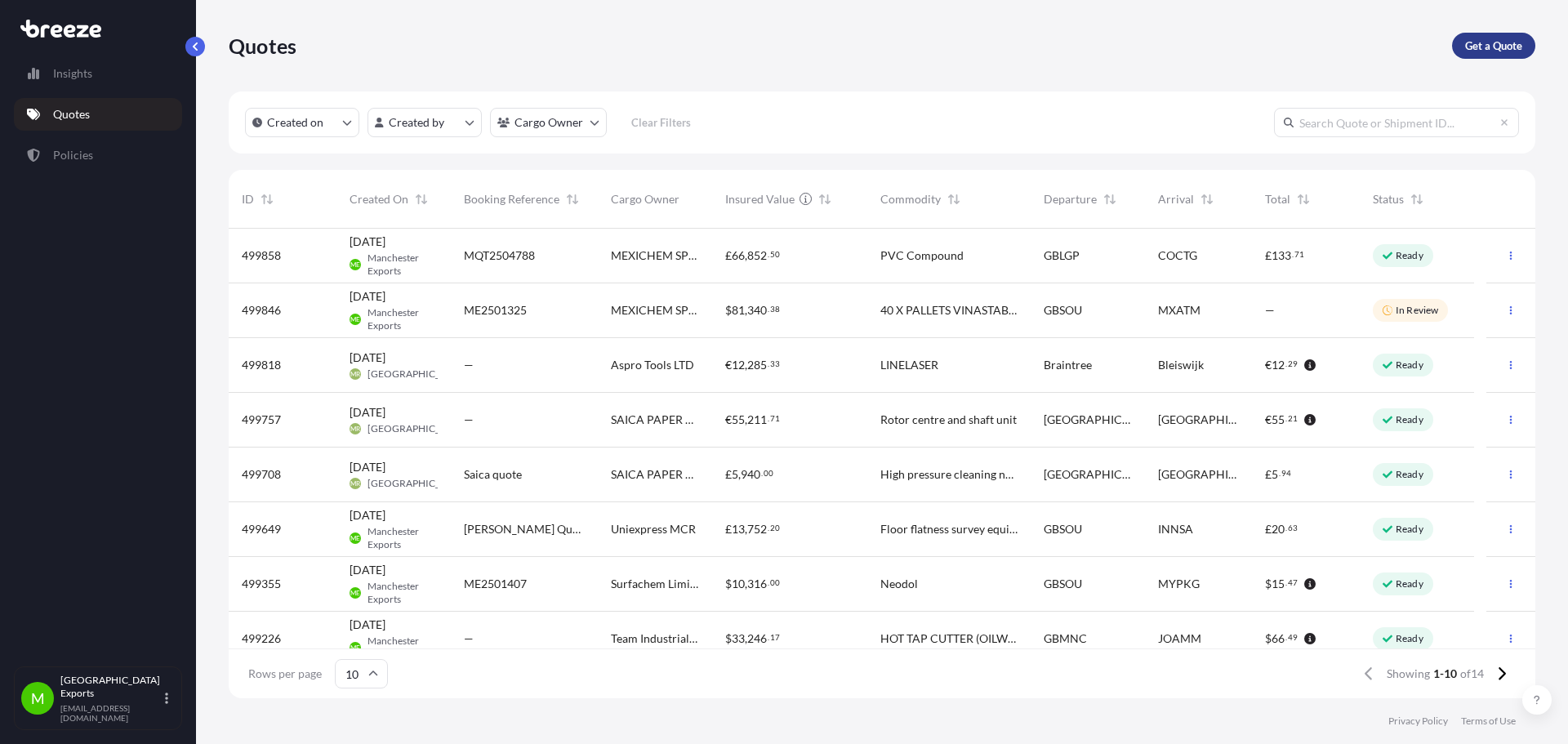
click at [1500, 45] on p "Get a Quote" at bounding box center [1494, 46] width 58 height 16
select select "Road"
select select "Sea"
select select "1"
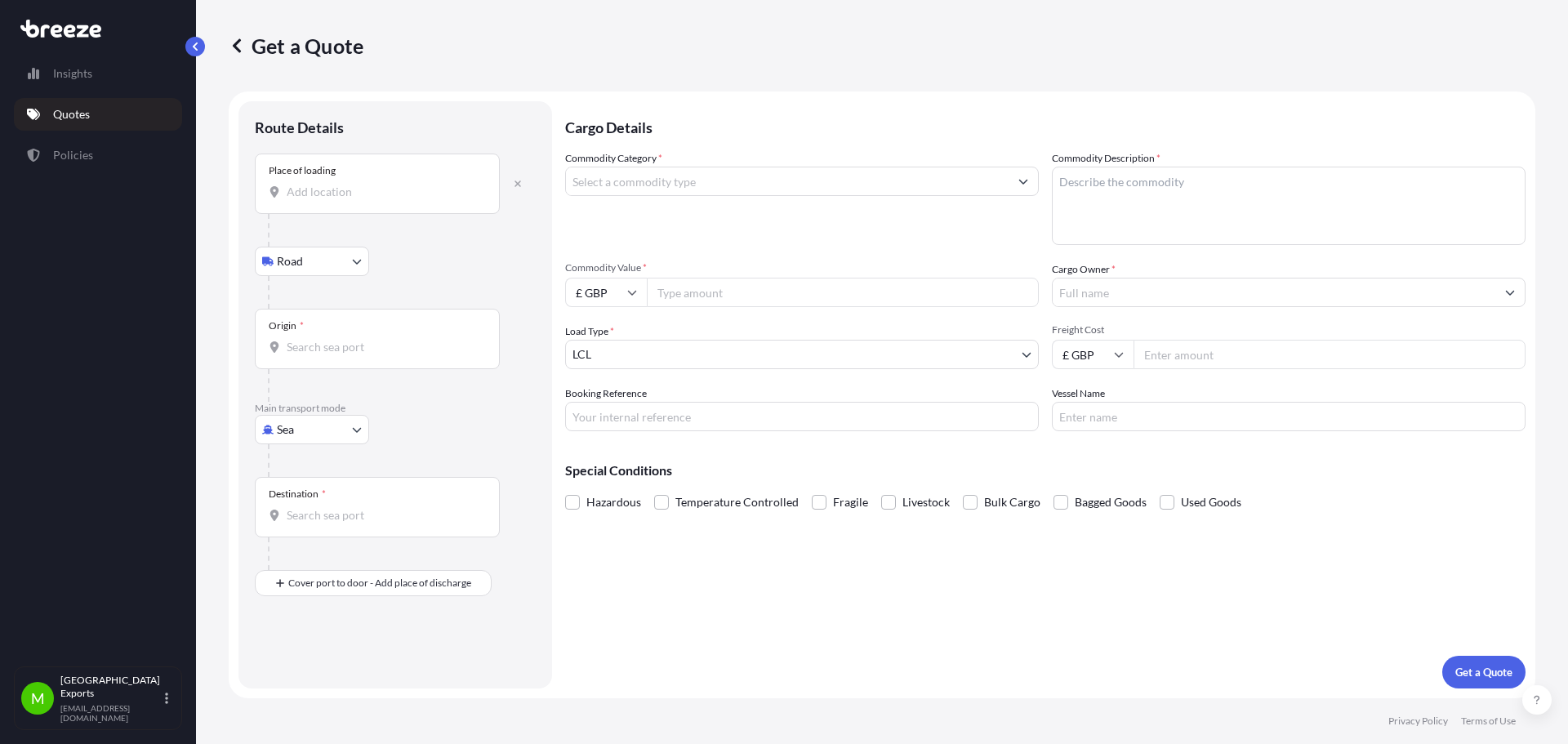
click at [342, 197] on input "Place of loading" at bounding box center [383, 192] width 193 height 16
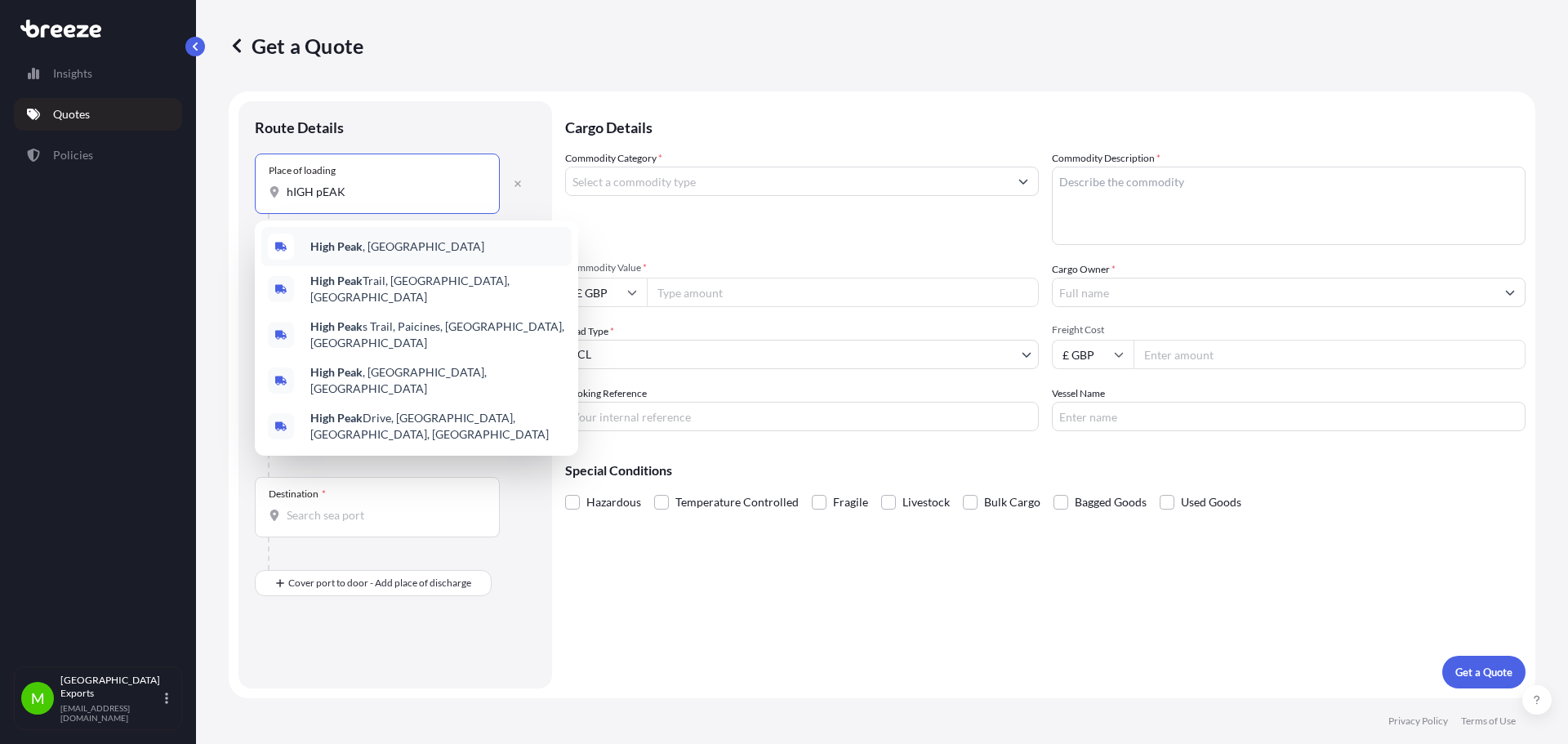
click at [394, 238] on div "[GEOGRAPHIC_DATA] , [GEOGRAPHIC_DATA]" at bounding box center [416, 247] width 310 height 40
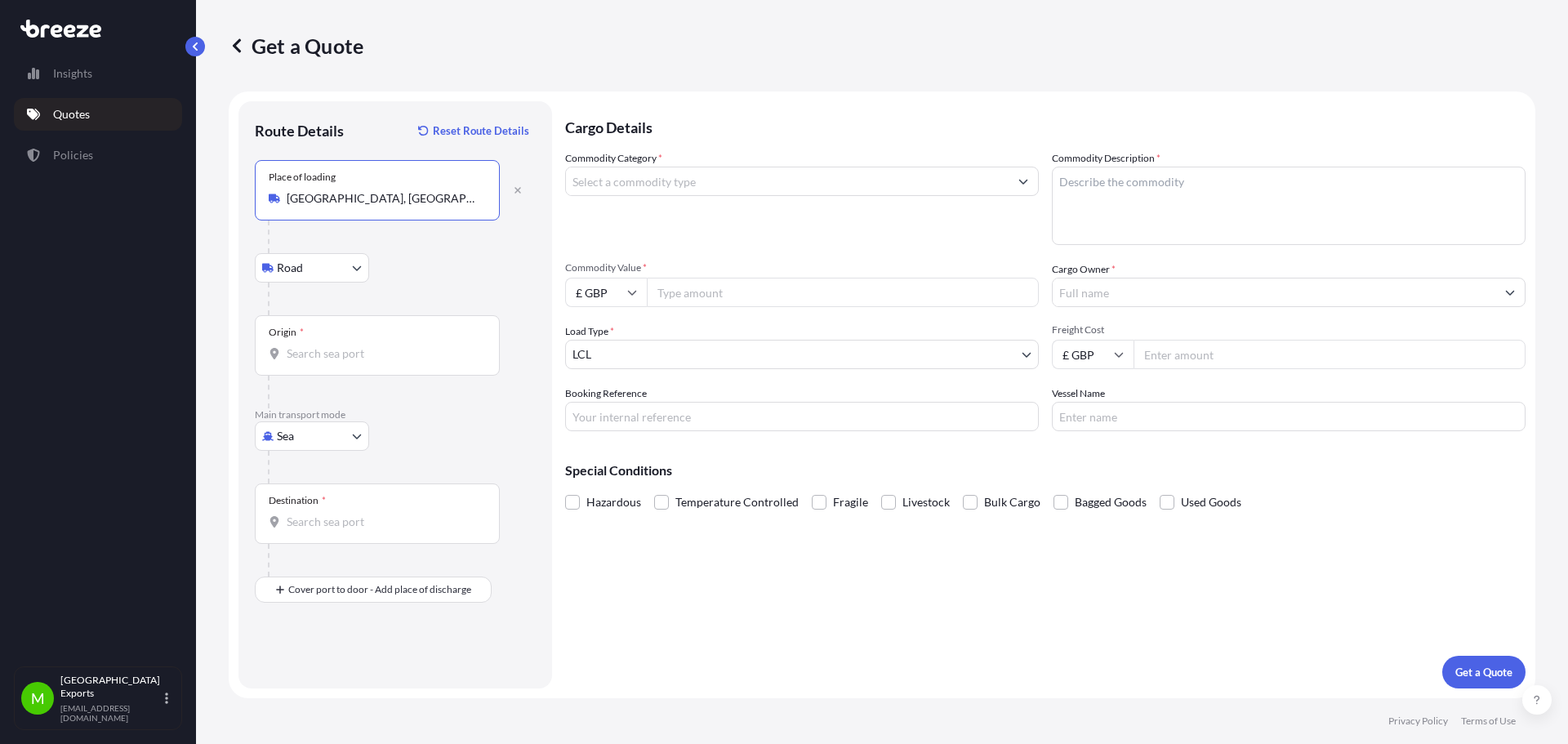
type input "[GEOGRAPHIC_DATA], [GEOGRAPHIC_DATA]"
click at [330, 344] on div "Origin *" at bounding box center [377, 345] width 245 height 60
click at [330, 345] on input "Origin *" at bounding box center [383, 353] width 193 height 16
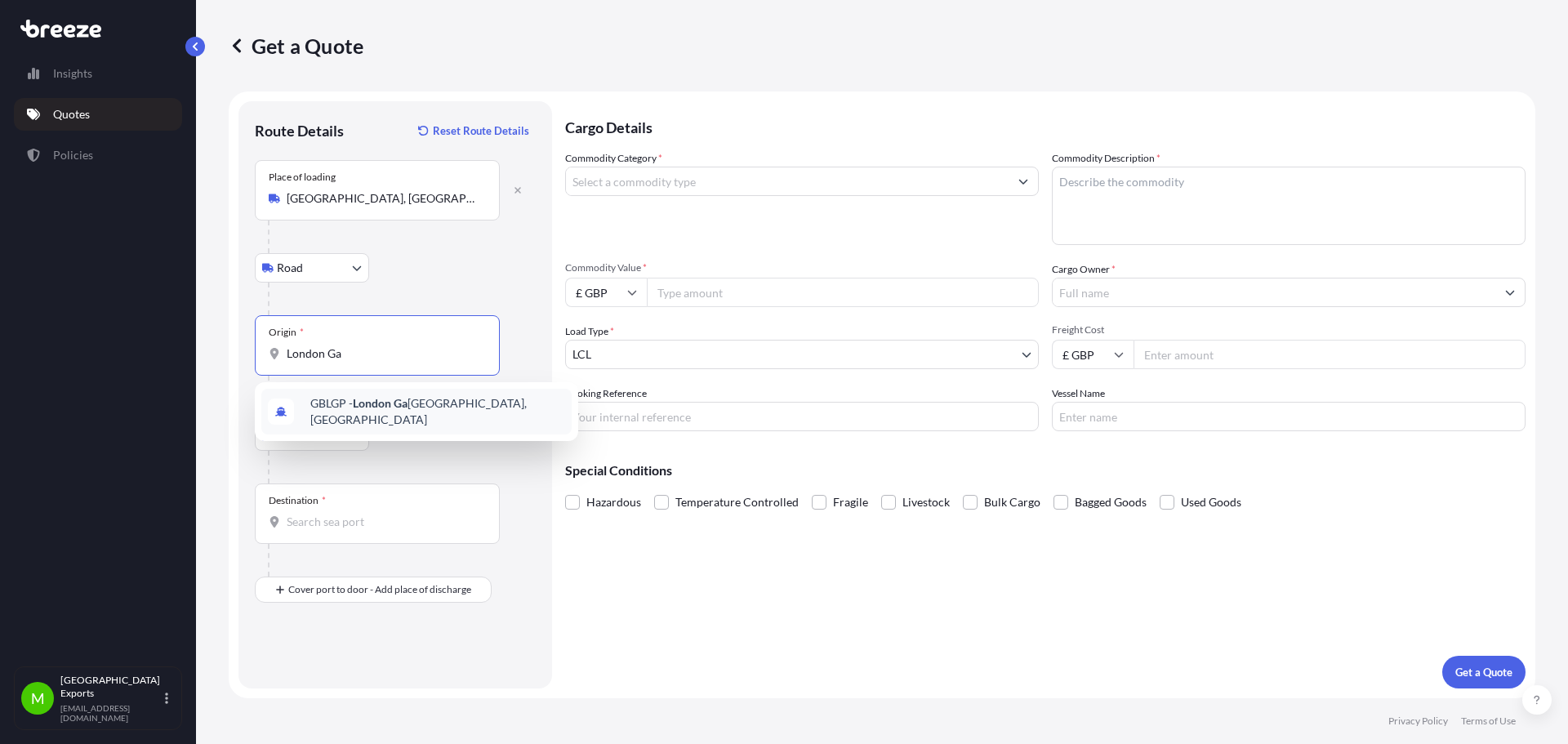
click at [422, 403] on span "GBLGP - [GEOGRAPHIC_DATA], [GEOGRAPHIC_DATA]" at bounding box center [438, 412] width 255 height 32
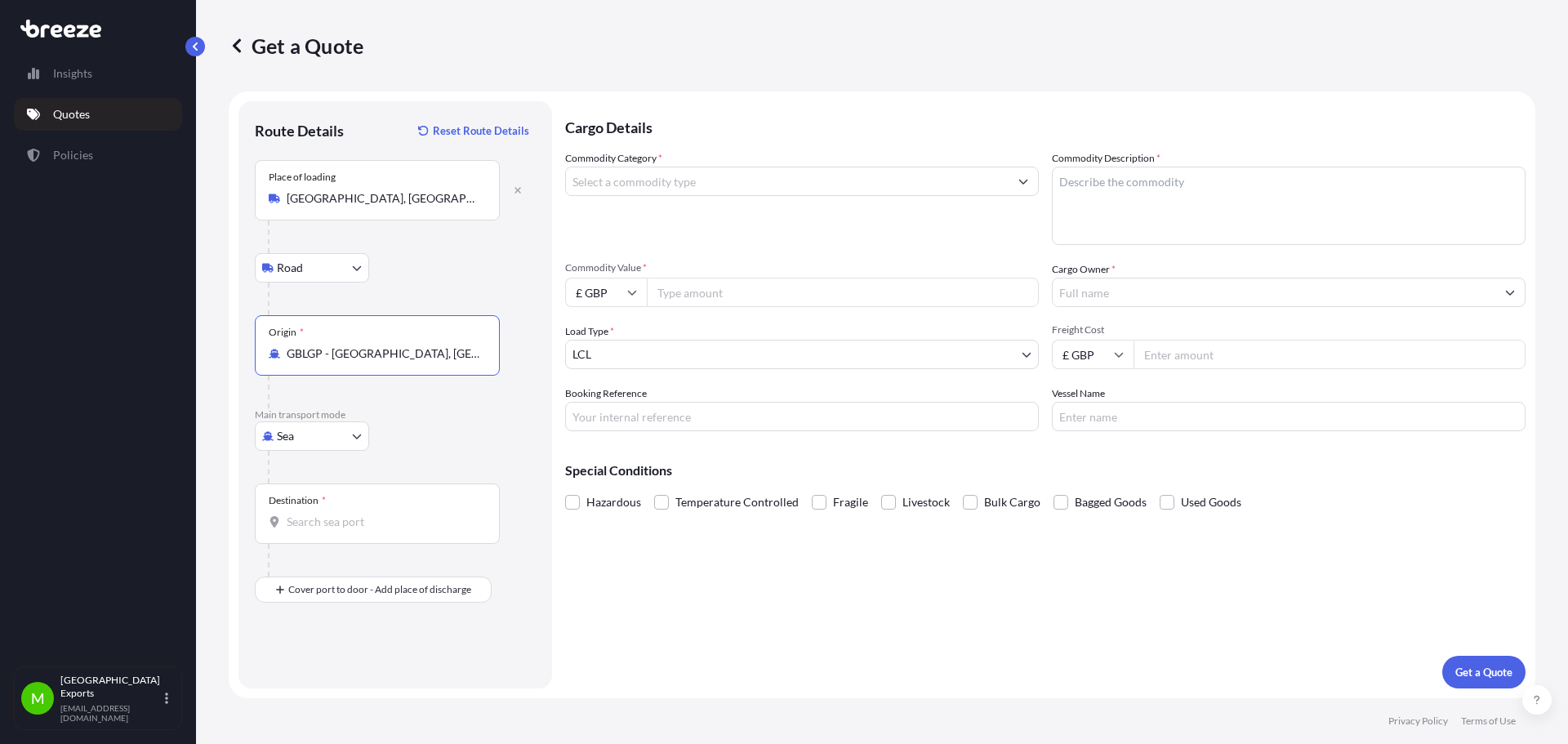
type input "GBLGP - [GEOGRAPHIC_DATA], [GEOGRAPHIC_DATA]"
click at [385, 498] on div "Destination *" at bounding box center [377, 513] width 245 height 60
click at [385, 514] on input "Destination *" at bounding box center [383, 522] width 193 height 16
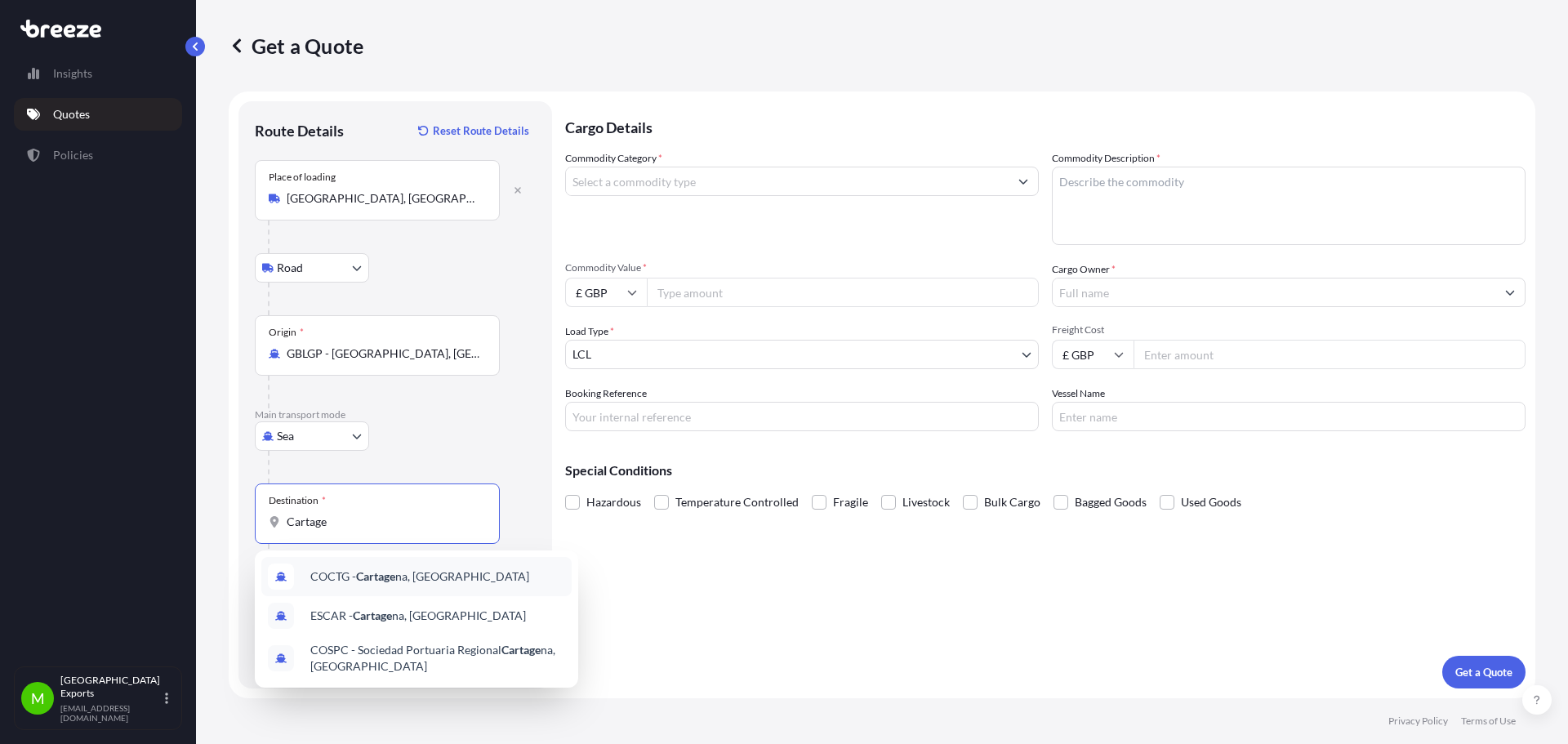
click at [411, 566] on div "COCTG - Cartage na, [GEOGRAPHIC_DATA]" at bounding box center [416, 577] width 310 height 40
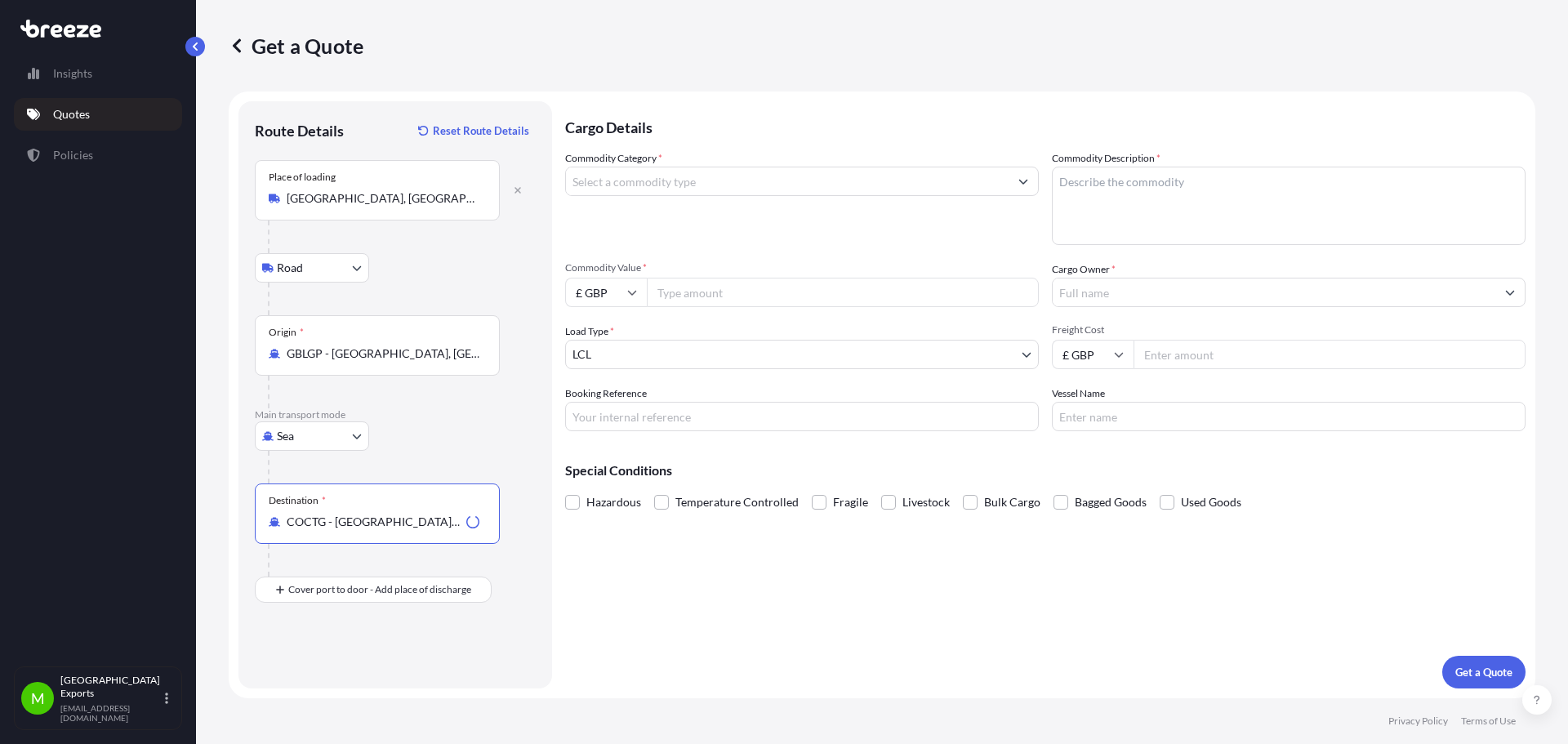
type input "COCTG - [GEOGRAPHIC_DATA], [GEOGRAPHIC_DATA]"
click at [632, 164] on label "Commodity Category *" at bounding box center [614, 158] width 97 height 16
click at [632, 166] on input "Commodity Category *" at bounding box center [787, 181] width 443 height 30
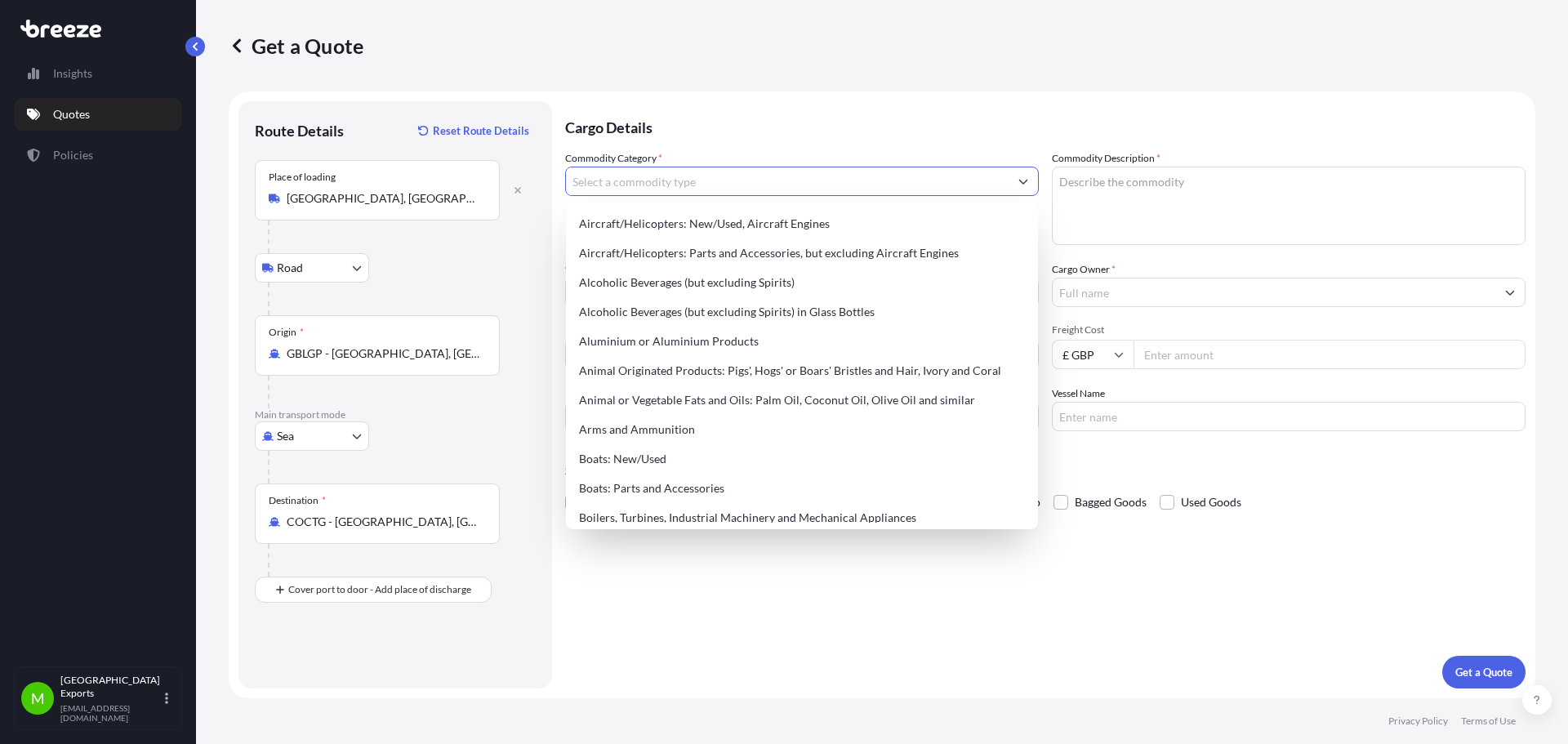
click at [635, 169] on input "Commodity Category *" at bounding box center [787, 181] width 443 height 30
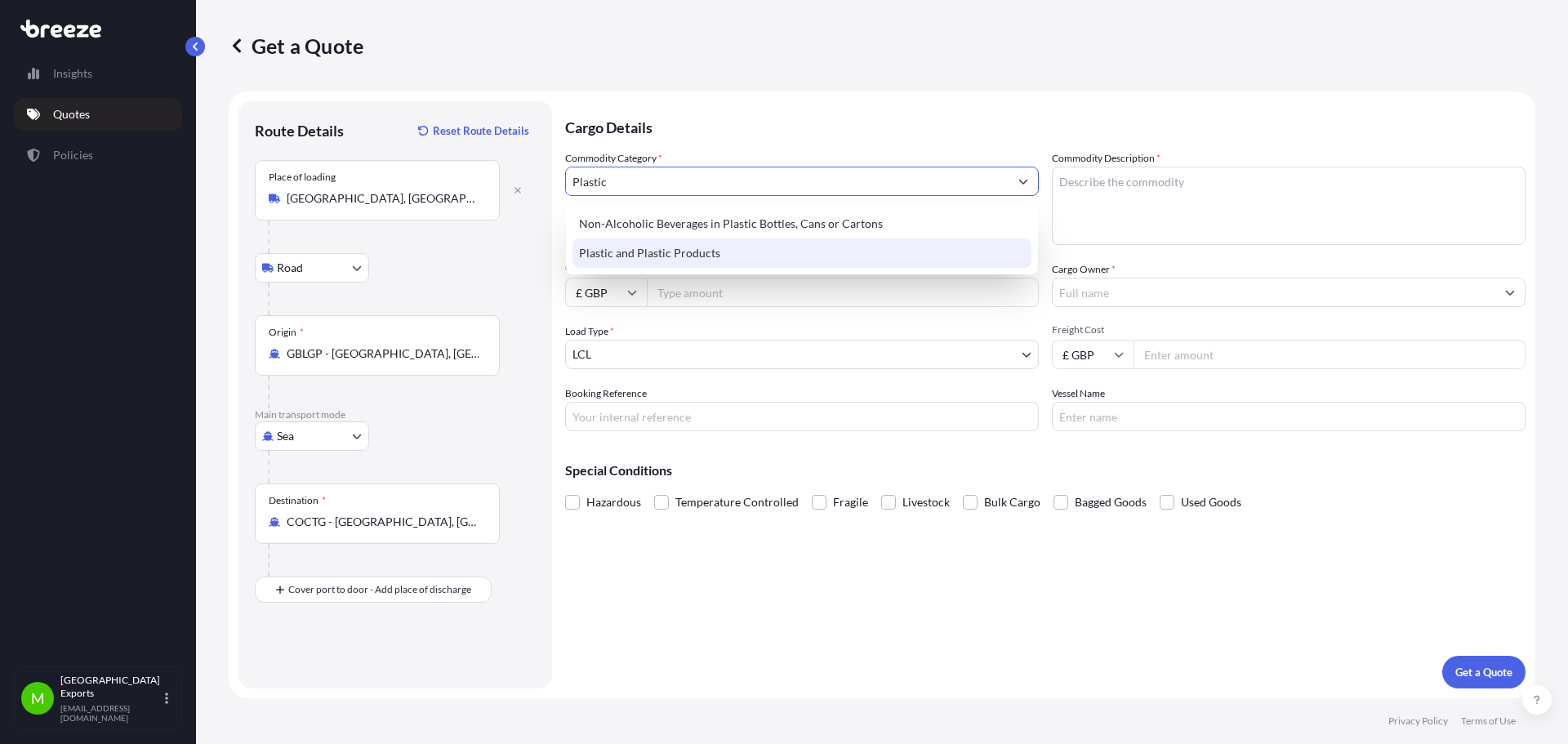
click at [663, 261] on div "Plastic and Plastic Products" at bounding box center [802, 252] width 459 height 30
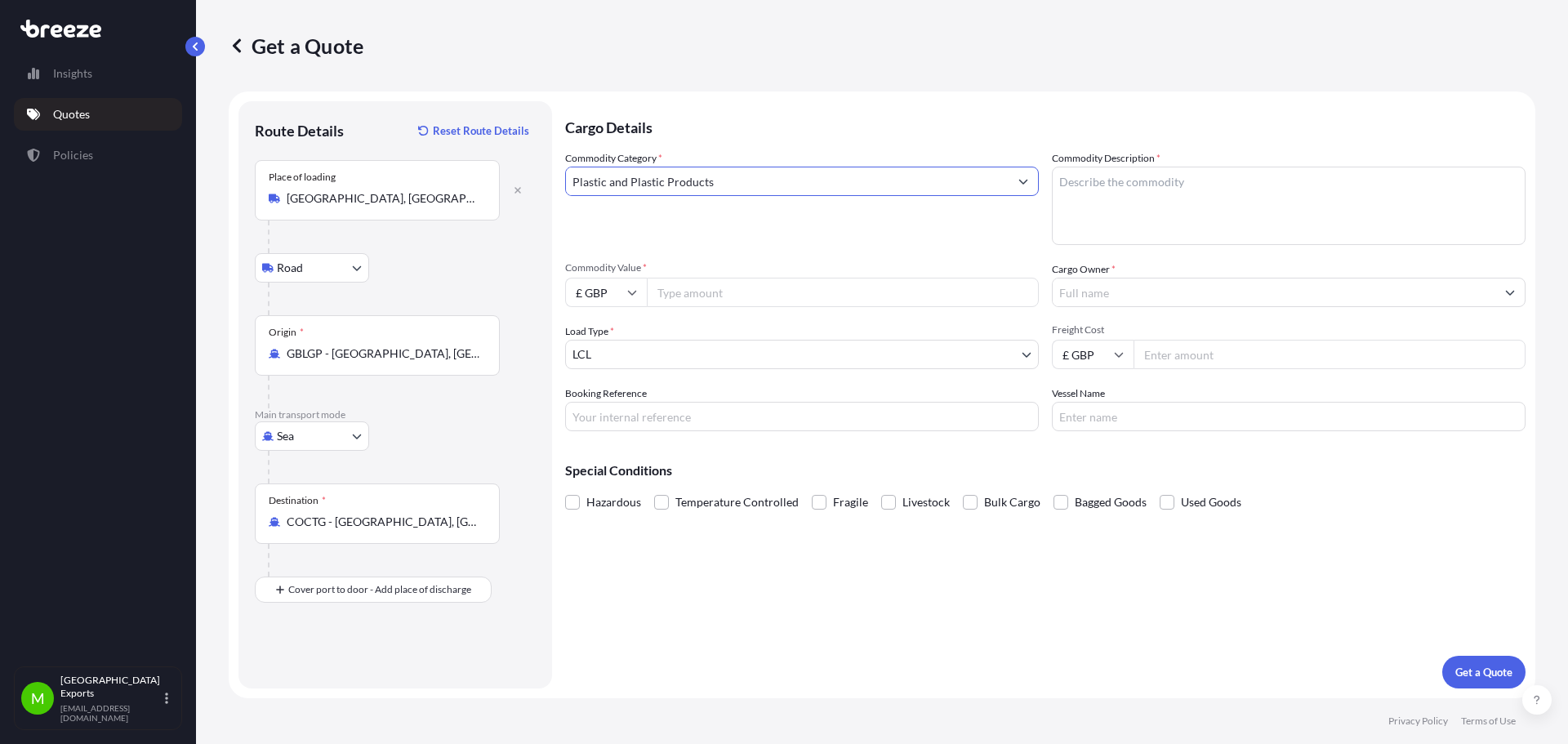
type input "Plastic and Plastic Products"
click at [1192, 196] on textarea "Commodity Description *" at bounding box center [1289, 205] width 474 height 78
type textarea "PVC Compound"
click at [808, 291] on input "Commodity Value *" at bounding box center [843, 292] width 392 height 30
type input "3000"
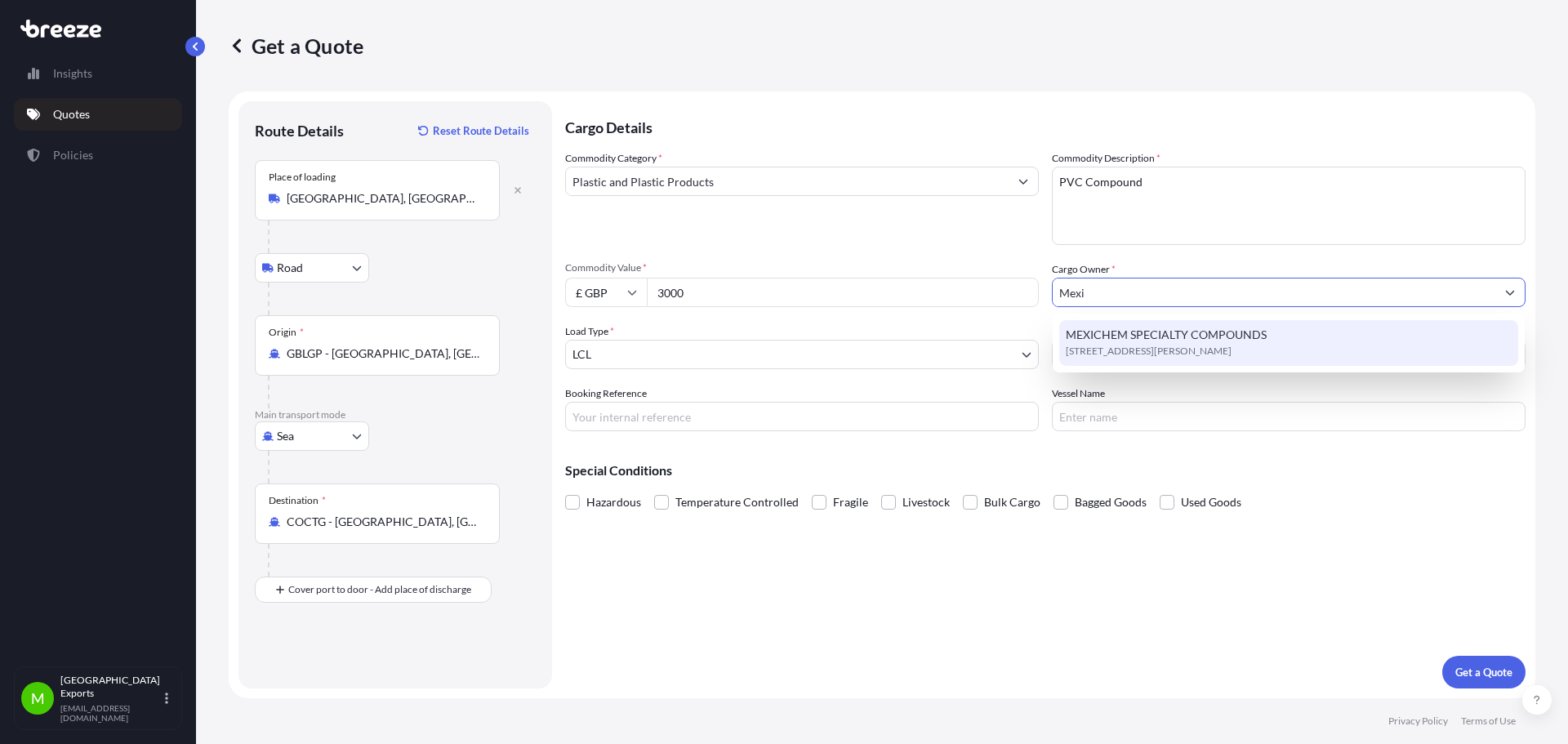
click at [1152, 335] on span "MEXICHEM SPECIALTY COMPOUNDS" at bounding box center [1166, 335] width 201 height 16
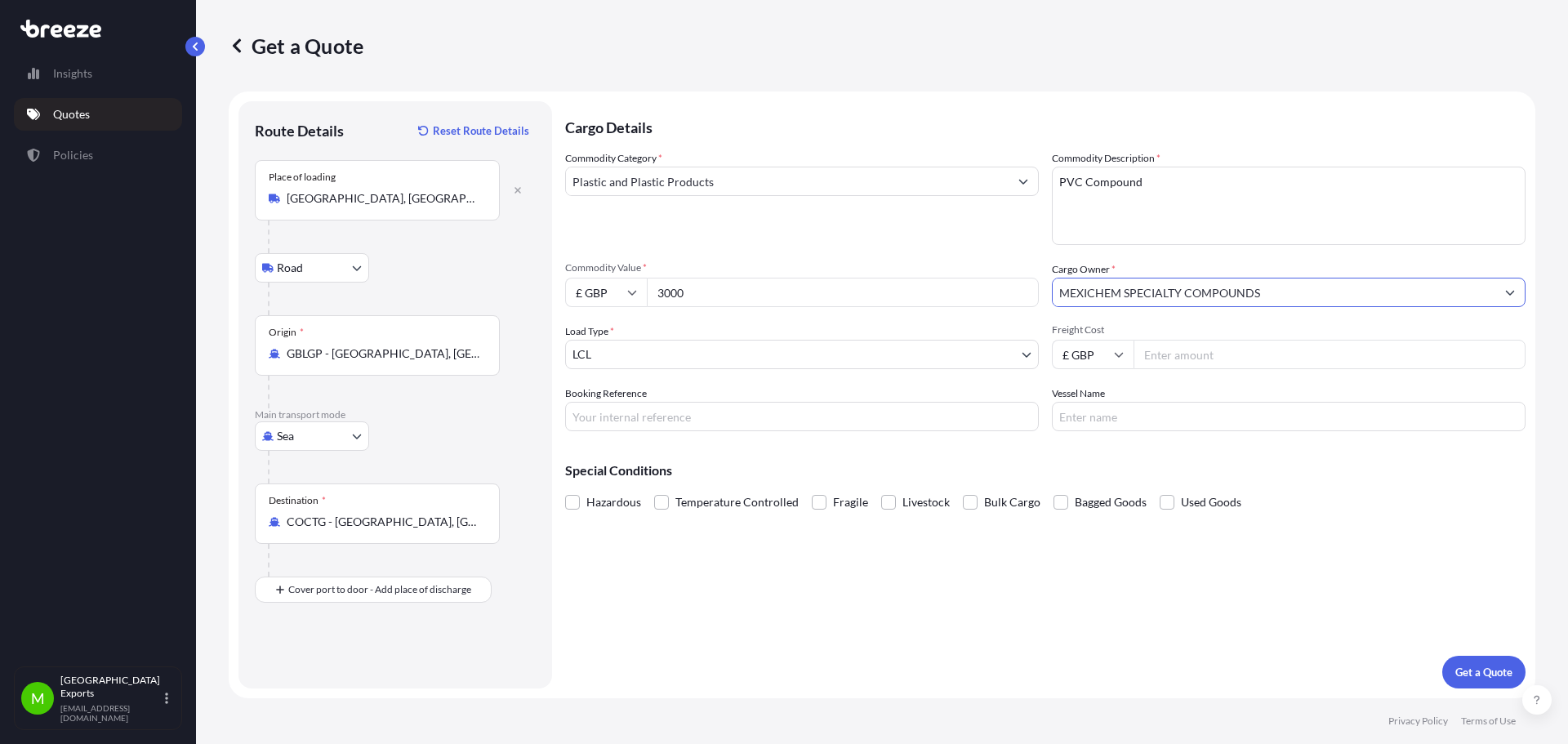
type input "MEXICHEM SPECIALTY COMPOUNDS"
click at [1184, 345] on input "Freight Cost" at bounding box center [1330, 354] width 392 height 30
type input "280"
click at [753, 415] on input "Booking Reference" at bounding box center [802, 416] width 474 height 30
click at [700, 412] on input "MQT" at bounding box center [802, 416] width 474 height 30
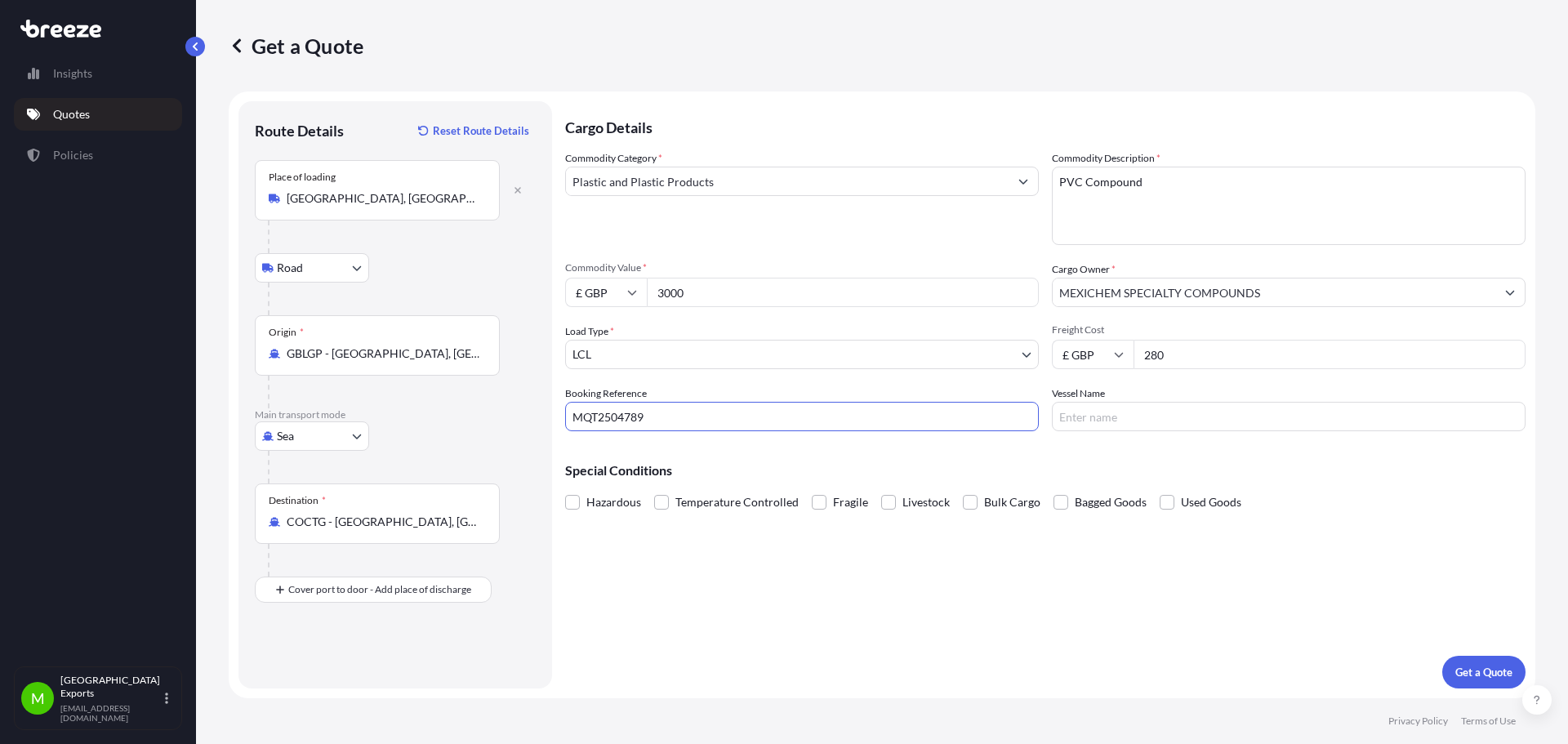
type input "MQT2504789"
click at [1457, 670] on p "Get a Quote" at bounding box center [1484, 672] width 58 height 16
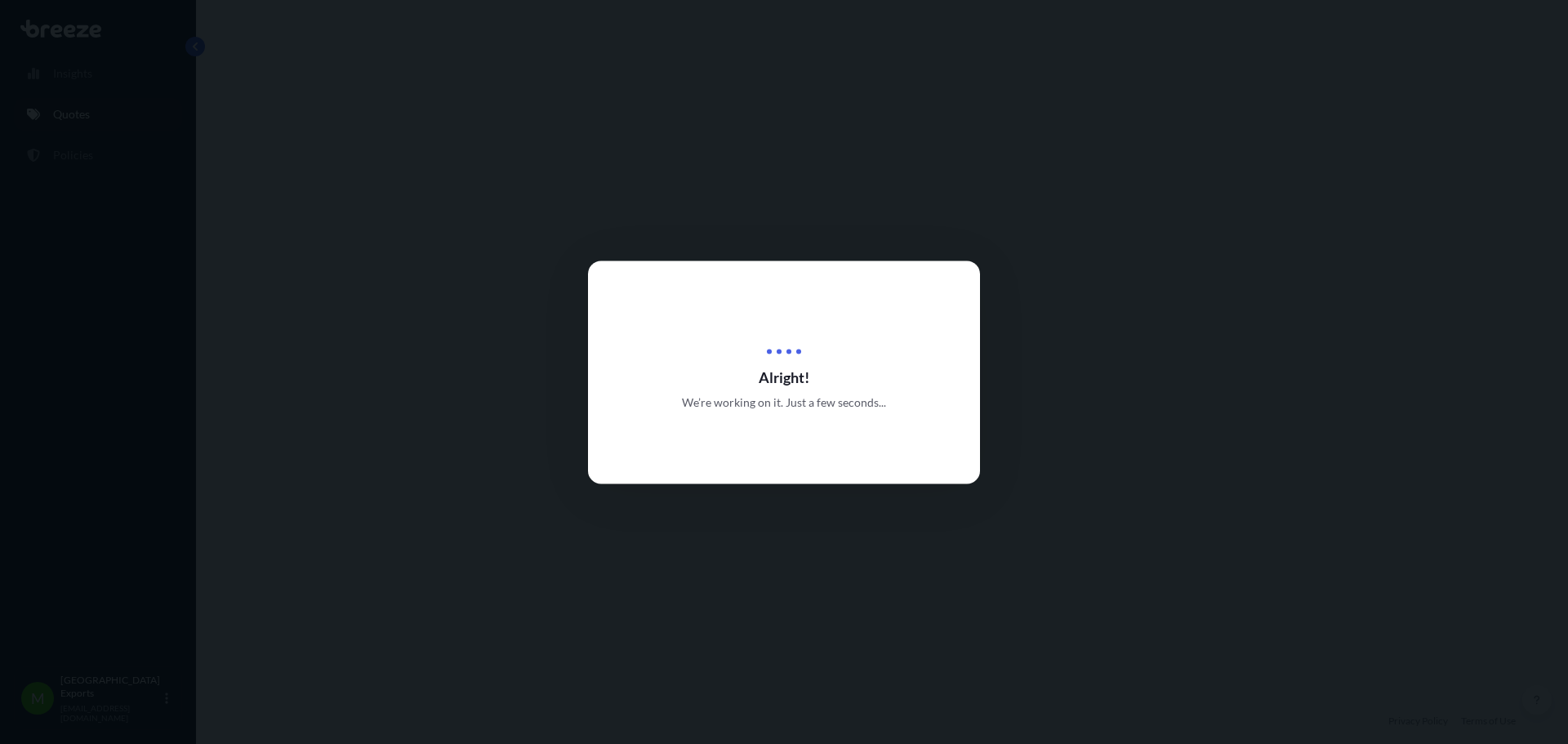
select select "Road"
select select "Sea"
select select "1"
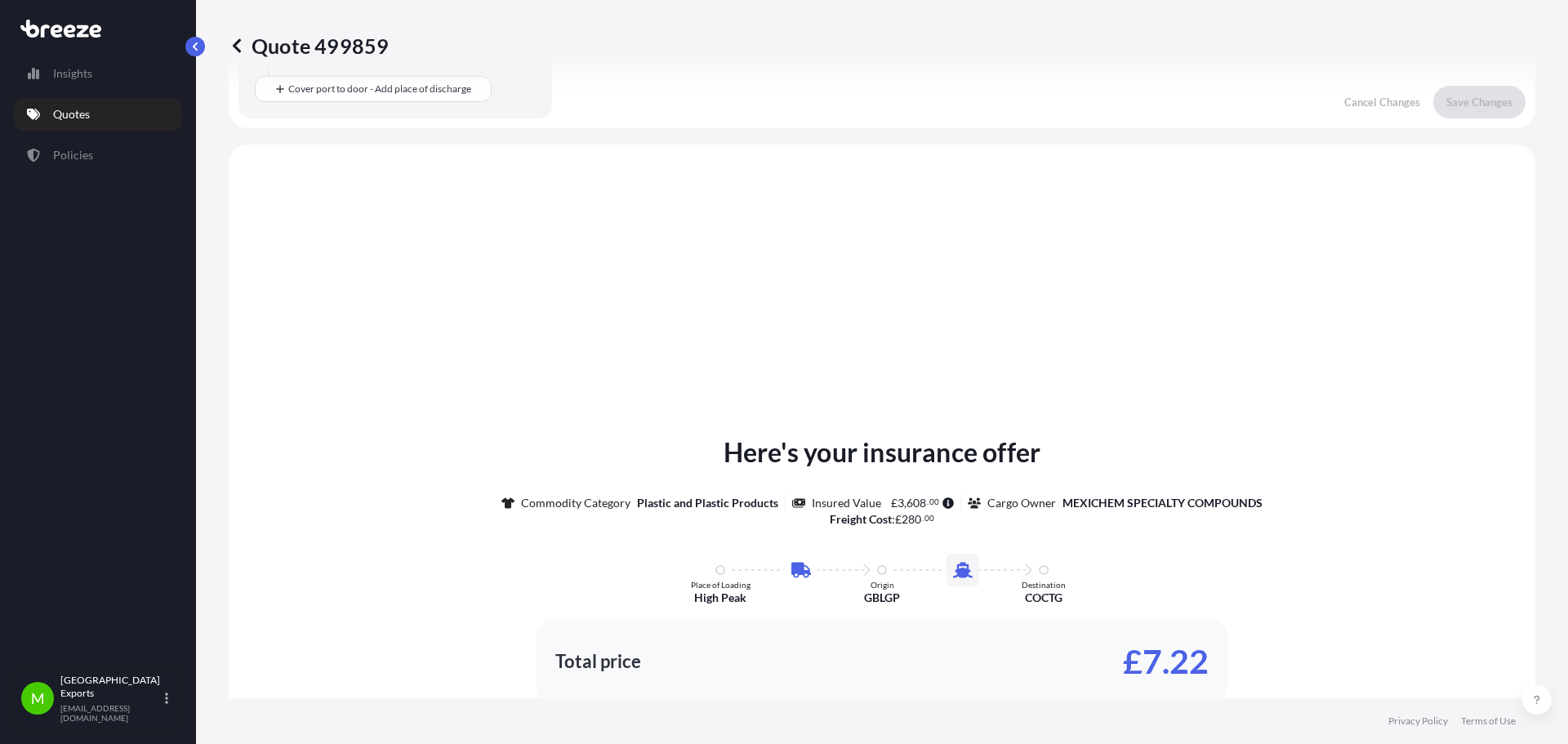
scroll to position [557, 0]
